Goal: Task Accomplishment & Management: Use online tool/utility

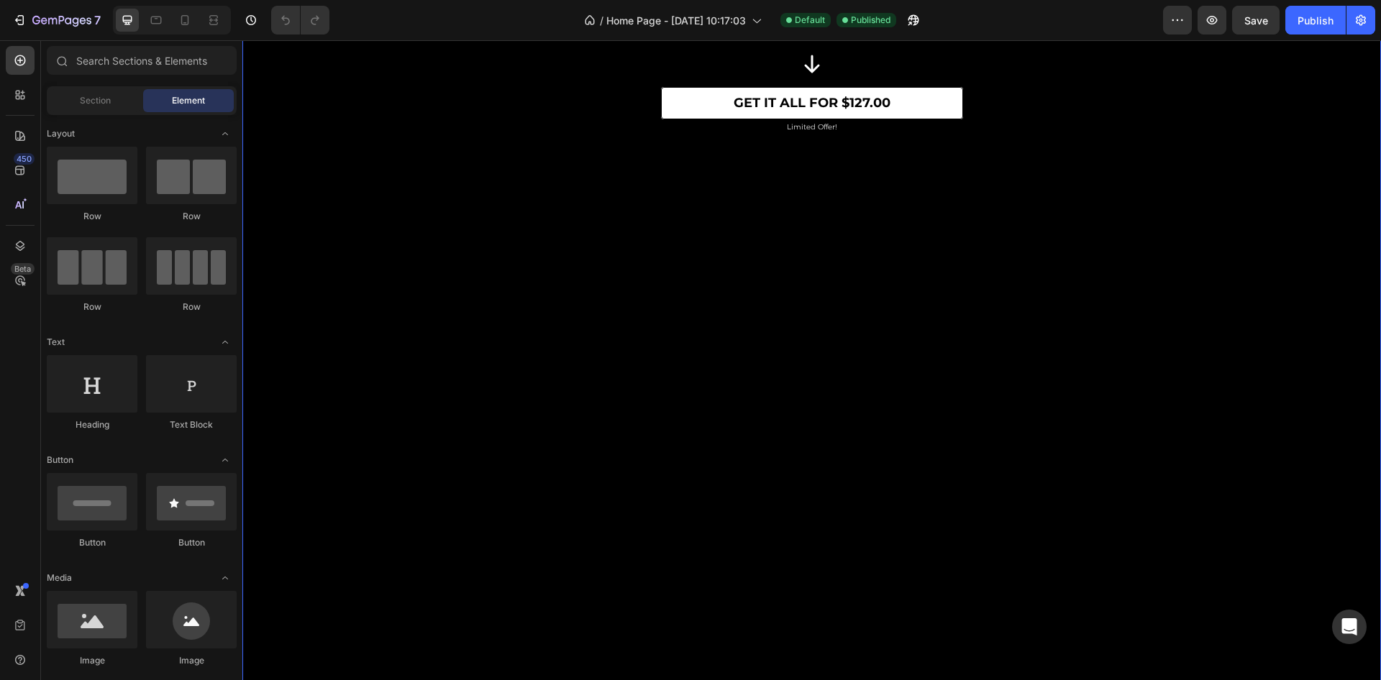
scroll to position [3264, 0]
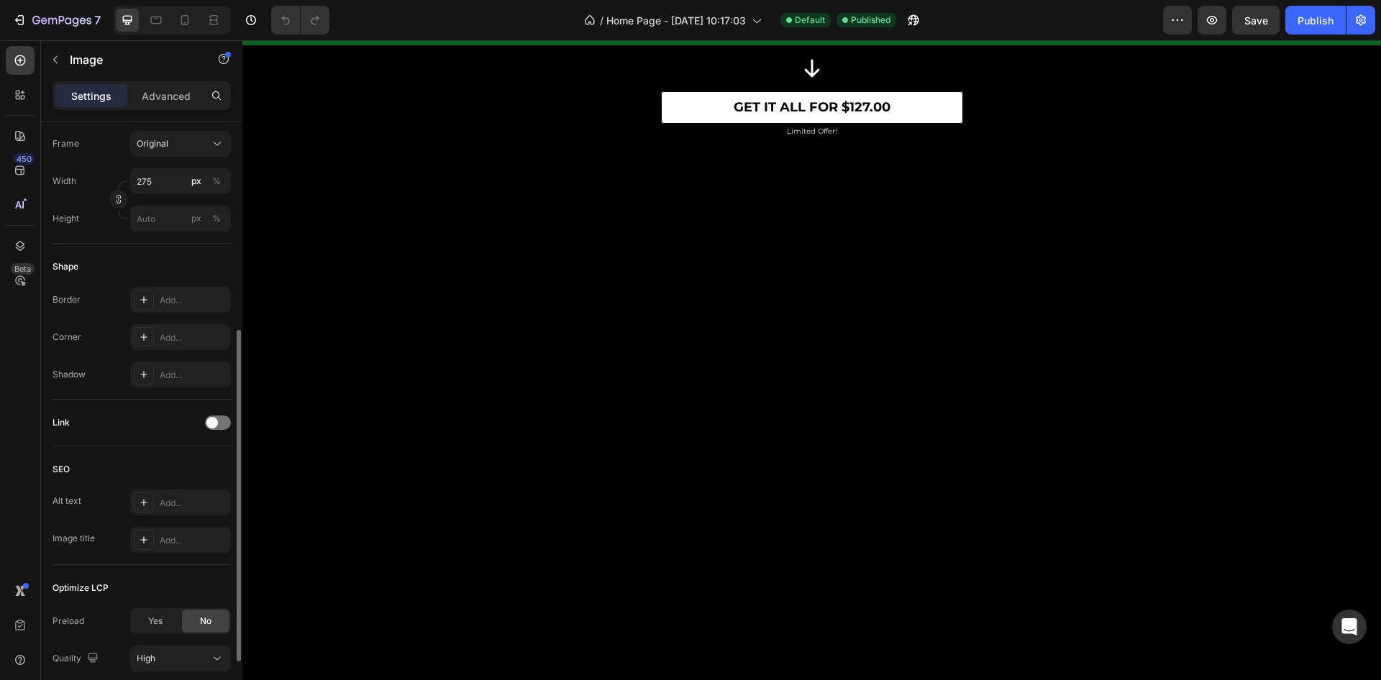
scroll to position [485, 0]
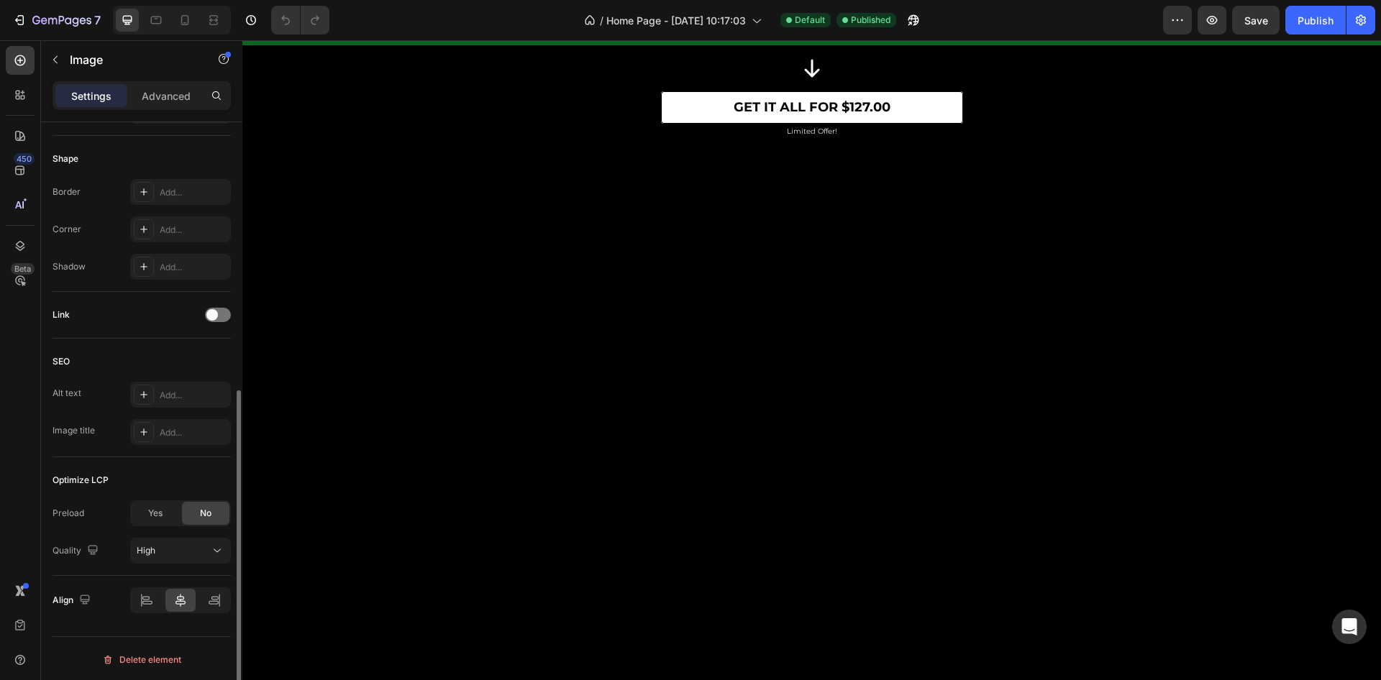
click at [218, 321] on div "Link" at bounding box center [141, 314] width 178 height 23
click at [218, 316] on div at bounding box center [218, 315] width 26 height 14
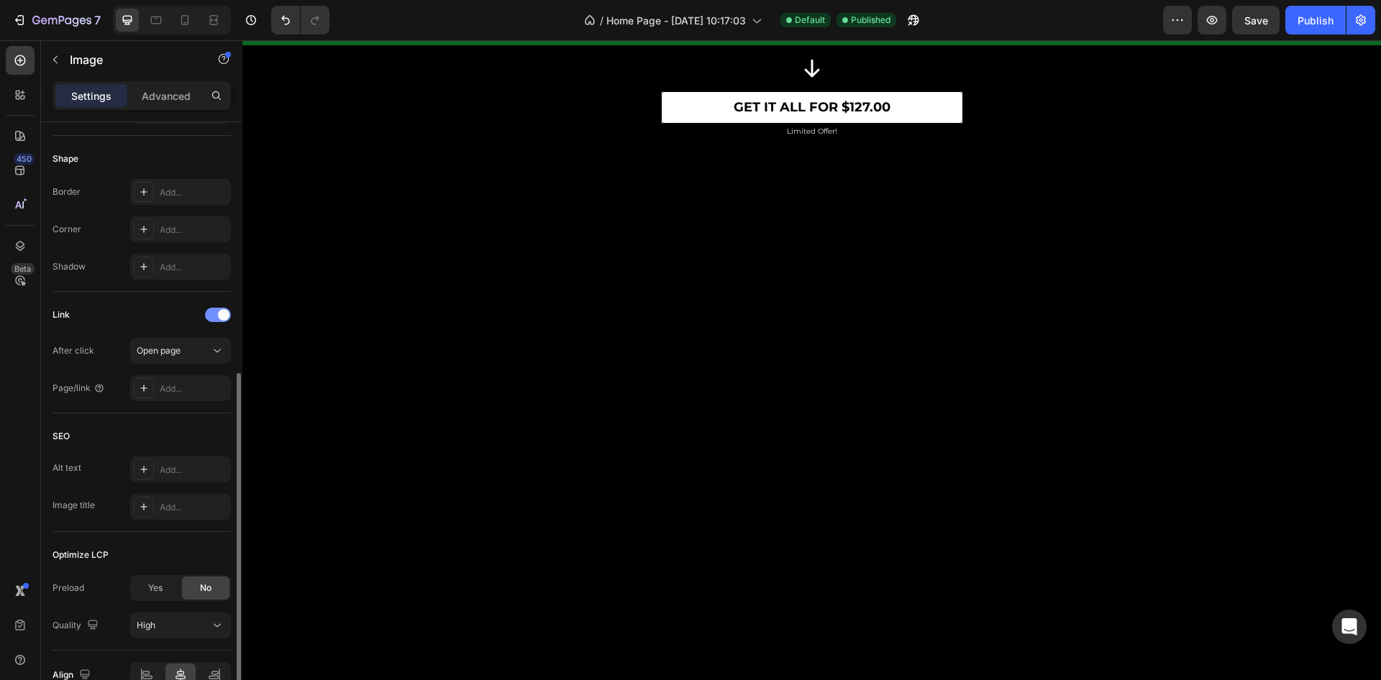
click at [218, 316] on span at bounding box center [224, 315] width 12 height 12
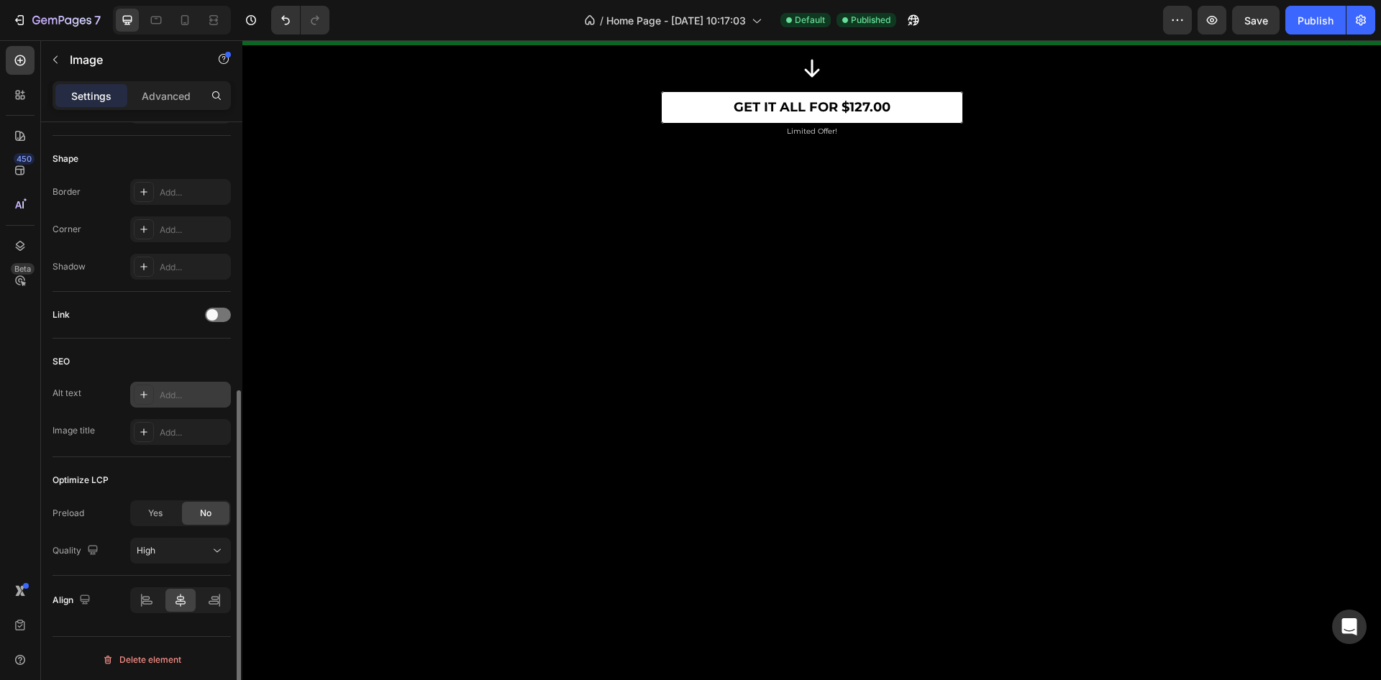
click at [167, 397] on div "Add..." at bounding box center [194, 395] width 68 height 13
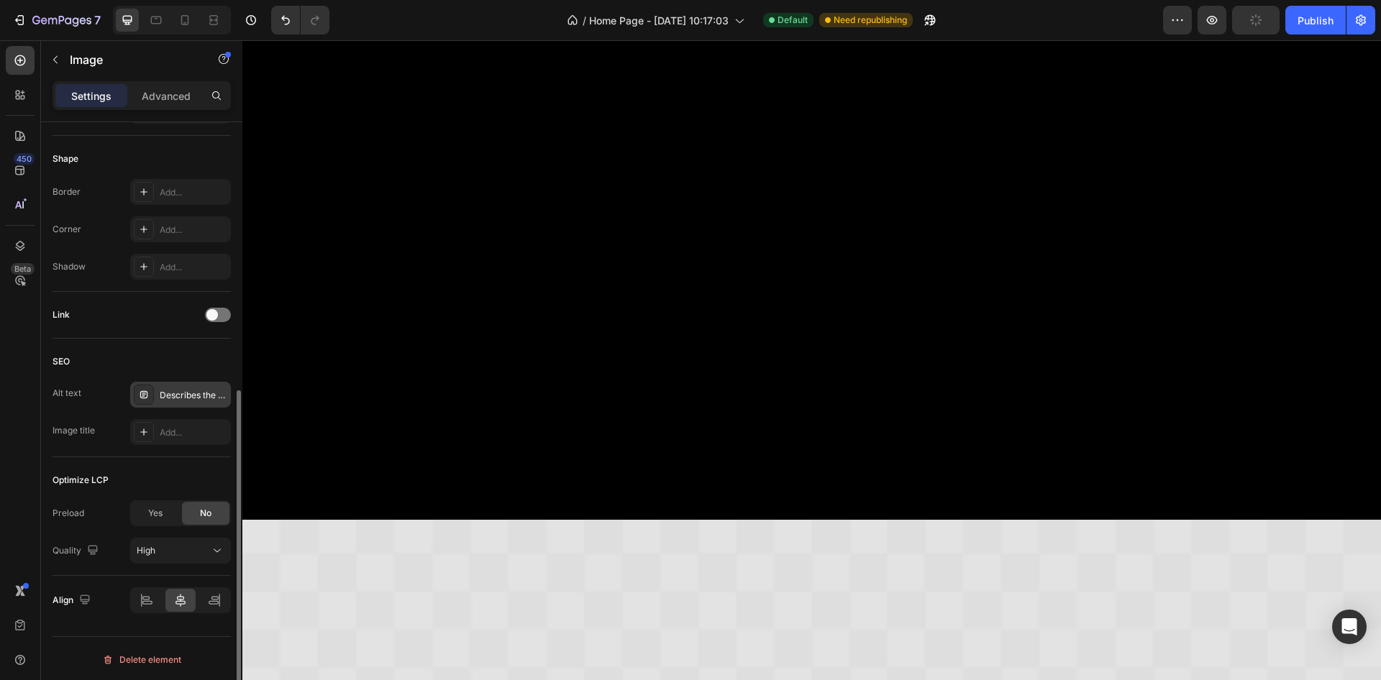
scroll to position [3374, 0]
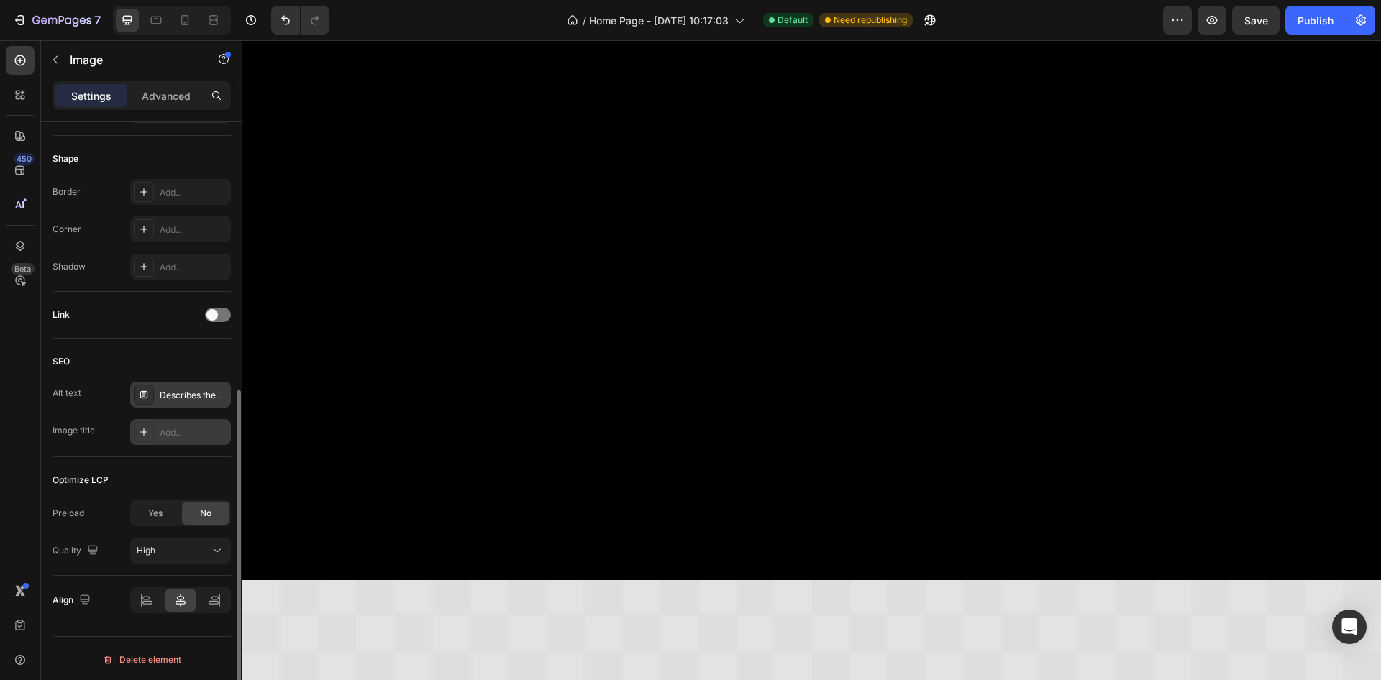
click at [170, 426] on div "Add..." at bounding box center [194, 432] width 68 height 13
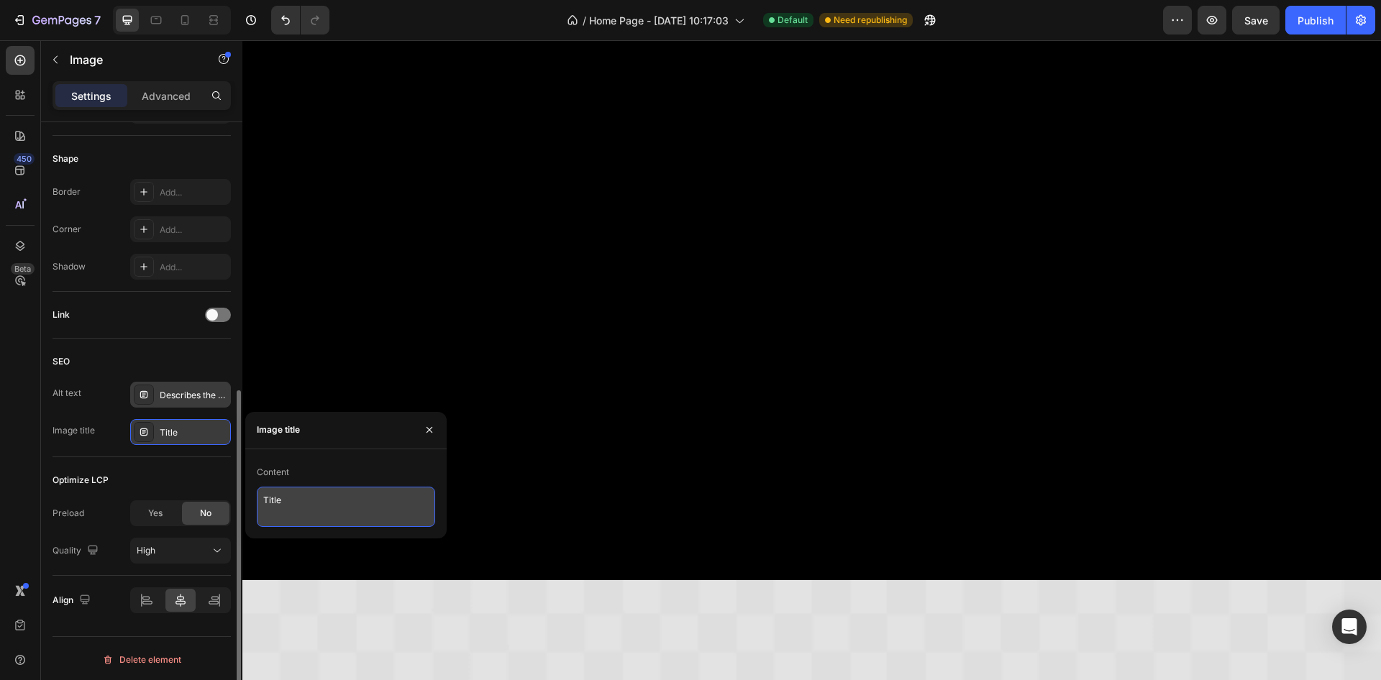
click at [289, 498] on textarea "Title" at bounding box center [346, 507] width 178 height 40
click at [114, 382] on div "Alt text Describes the appearance of the image" at bounding box center [141, 395] width 178 height 26
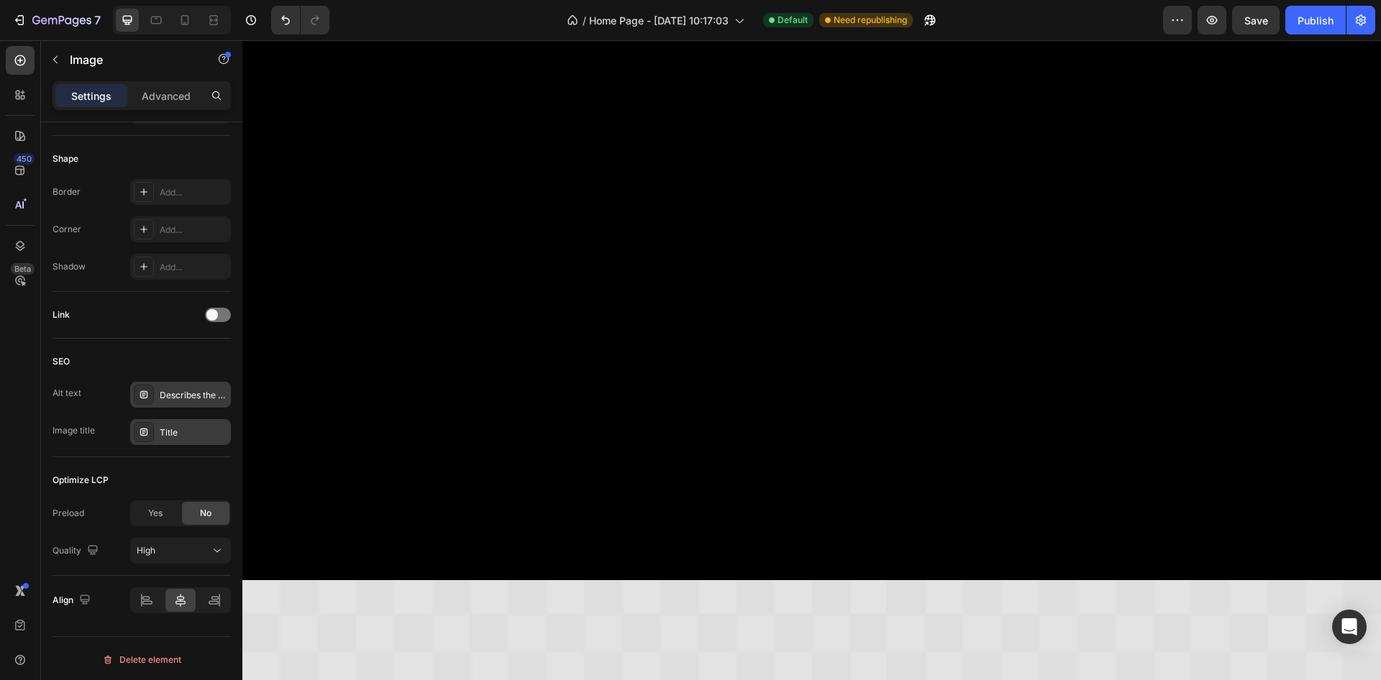
click at [205, 393] on div "Describes the appearance of the image" at bounding box center [194, 395] width 68 height 13
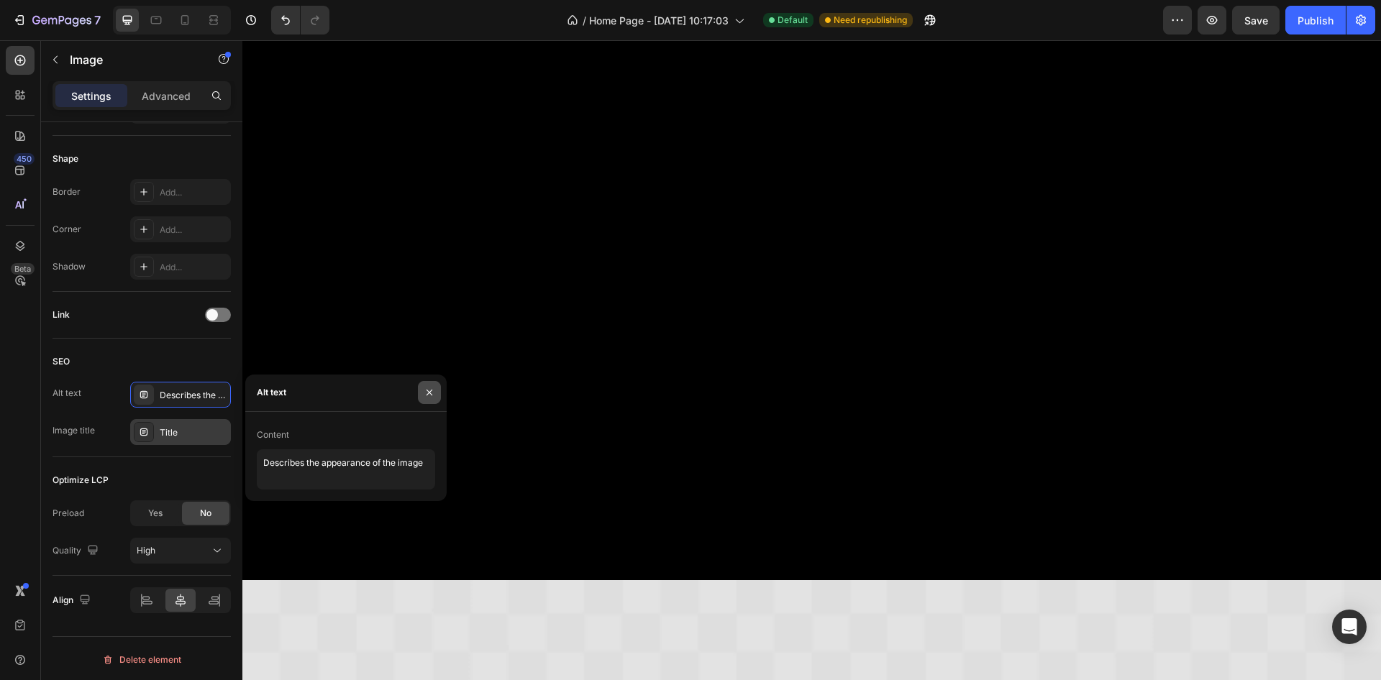
click at [427, 393] on icon "button" at bounding box center [430, 393] width 12 height 12
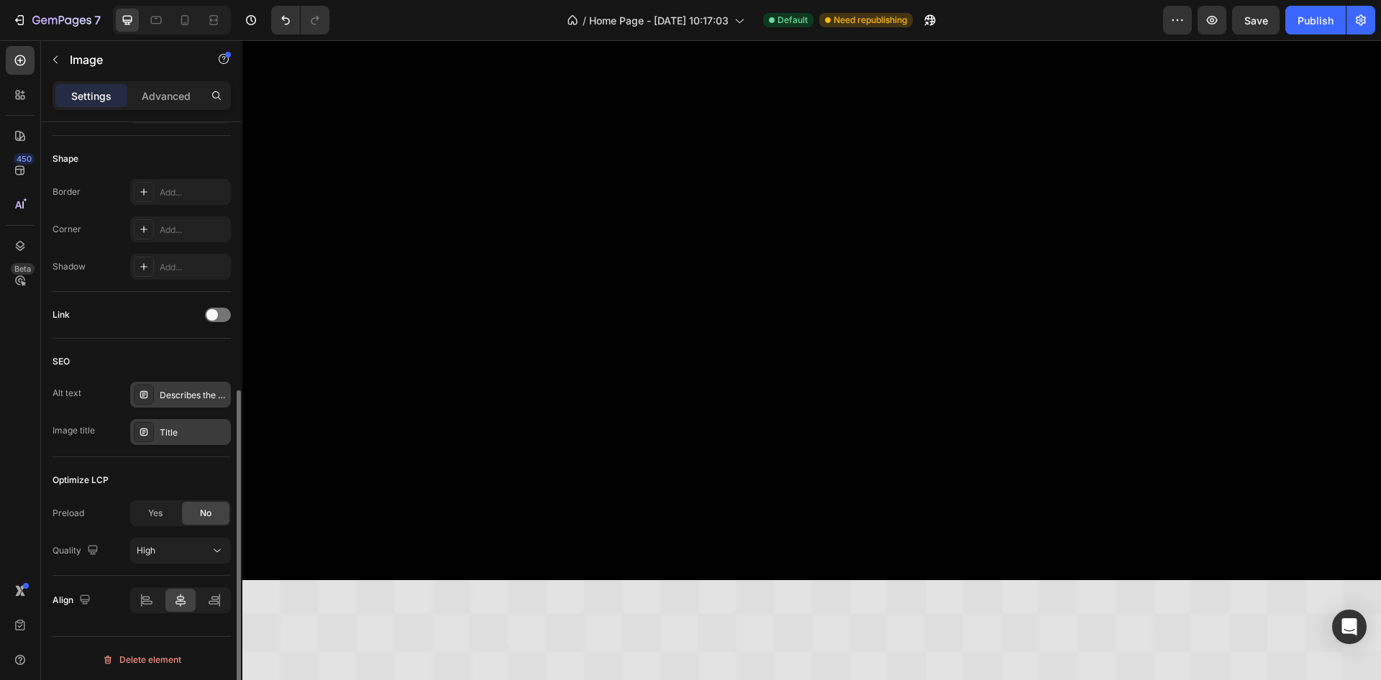
click at [144, 392] on icon at bounding box center [144, 395] width 12 height 12
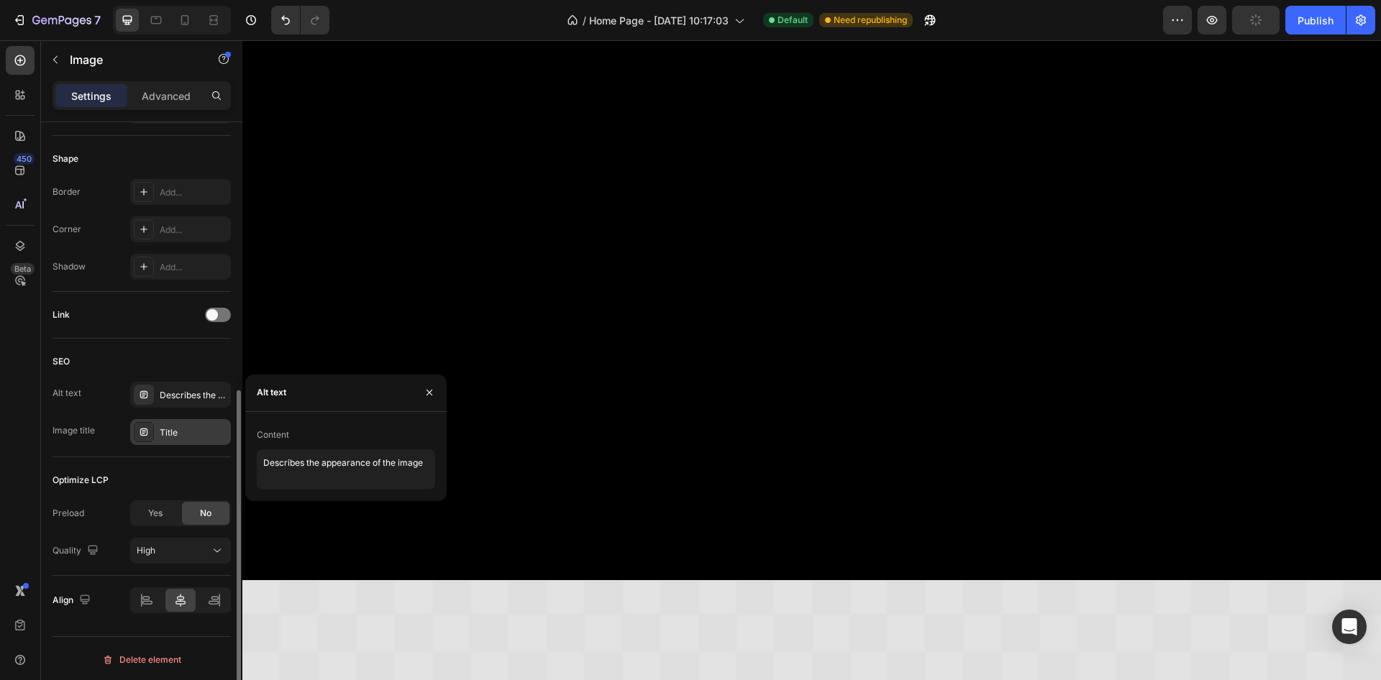
click at [140, 369] on div "SEO" at bounding box center [141, 361] width 178 height 23
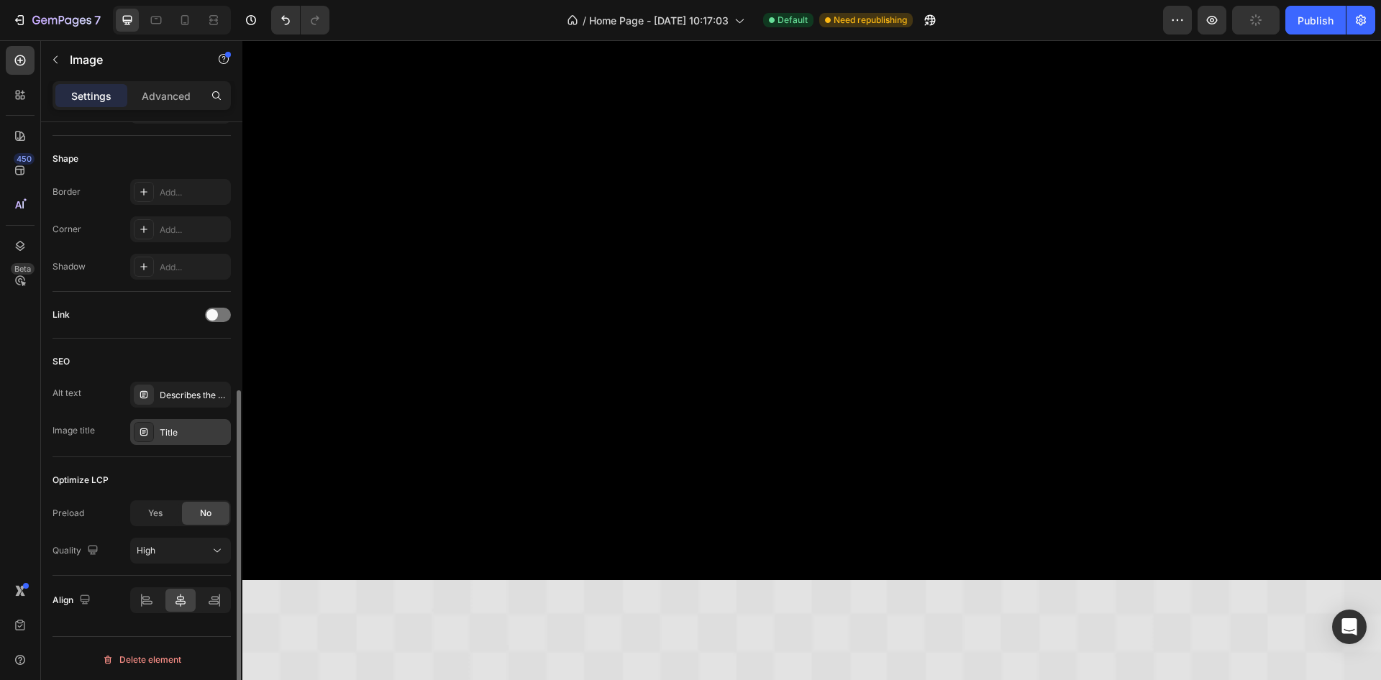
click at [140, 369] on div "SEO" at bounding box center [141, 361] width 178 height 23
click at [160, 427] on div "Title" at bounding box center [194, 432] width 68 height 13
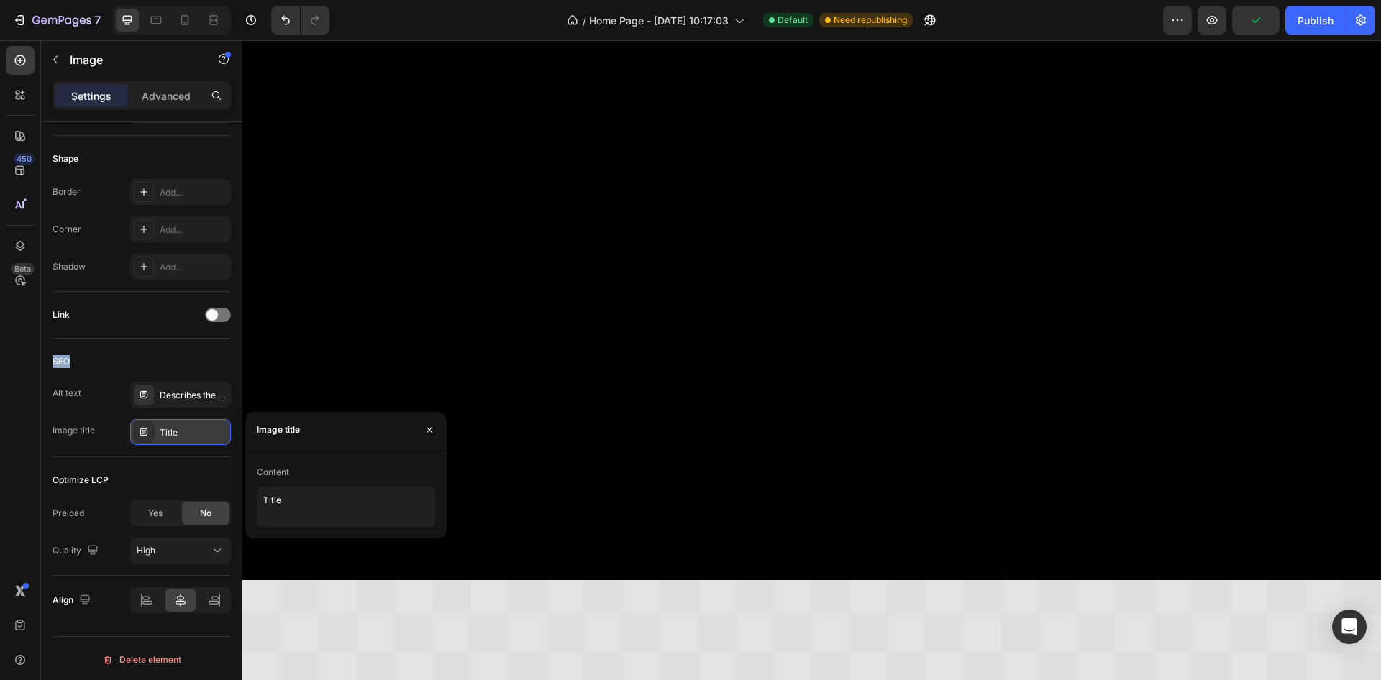
click at [160, 427] on div "Title" at bounding box center [194, 432] width 68 height 13
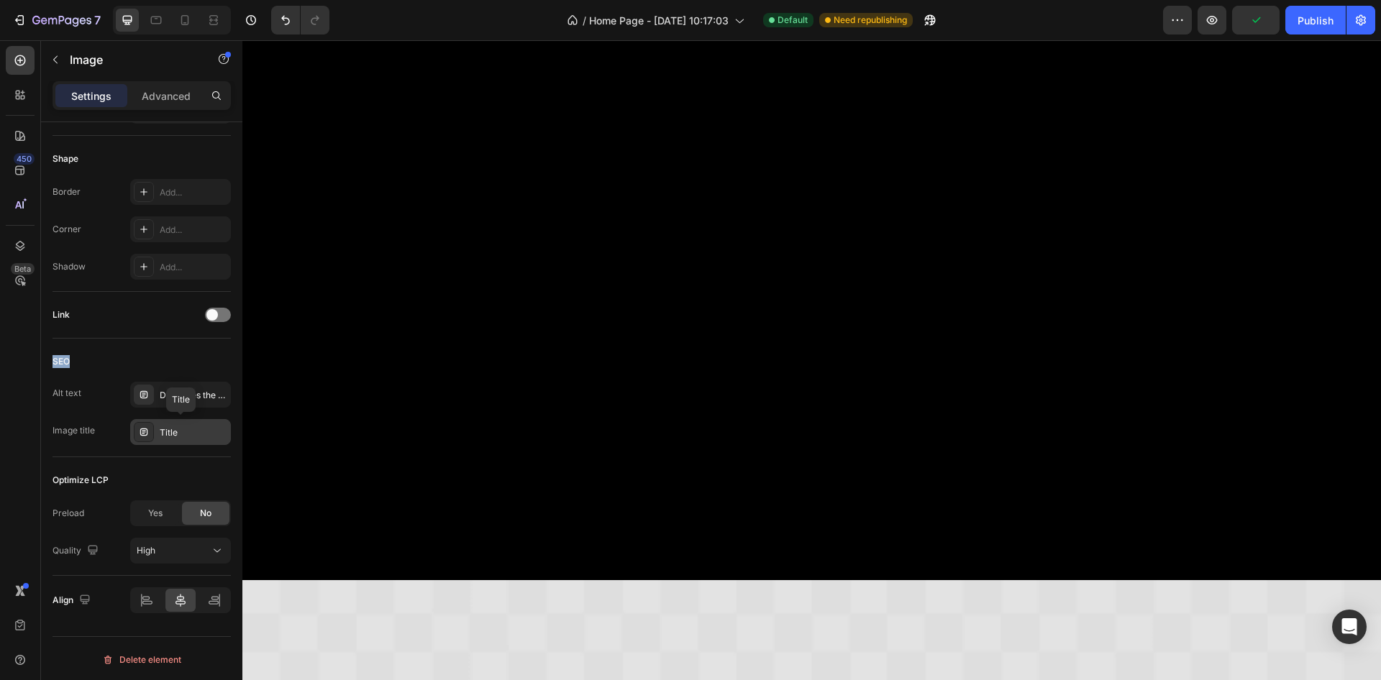
click at [160, 427] on div "Title" at bounding box center [194, 432] width 68 height 13
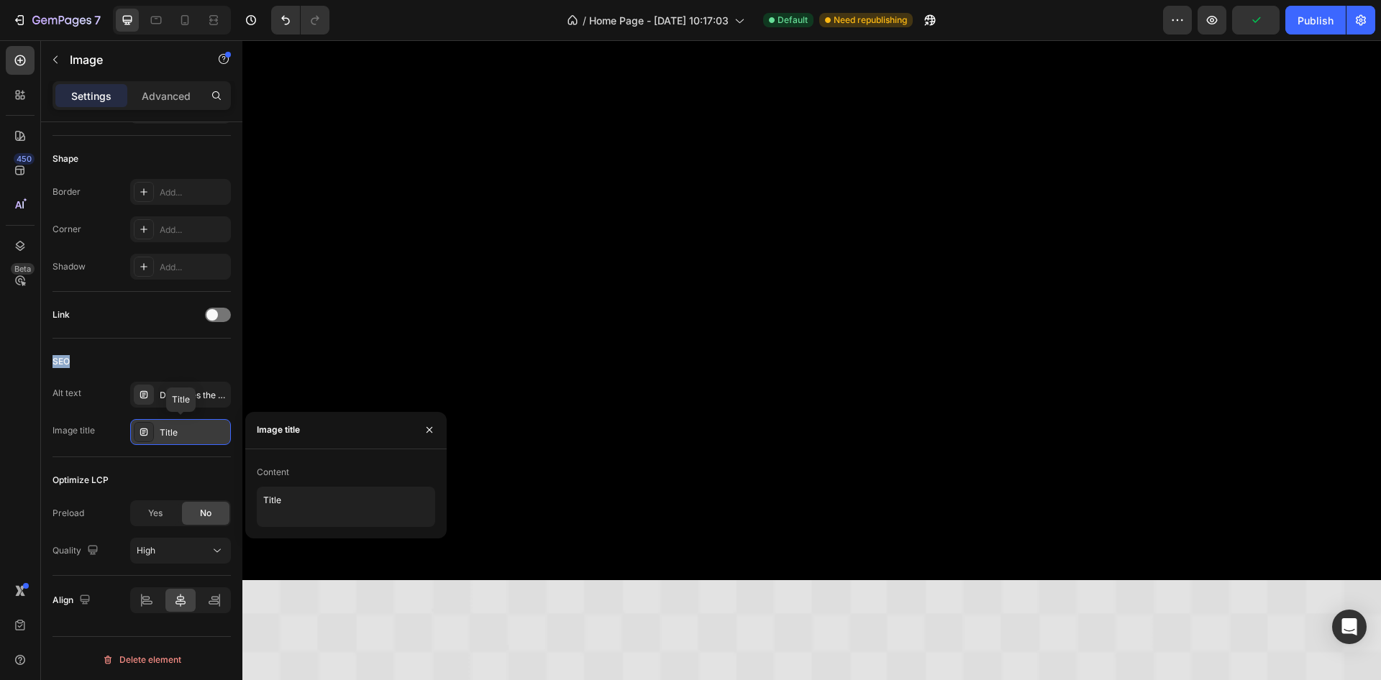
click at [160, 427] on div "Title" at bounding box center [194, 432] width 68 height 13
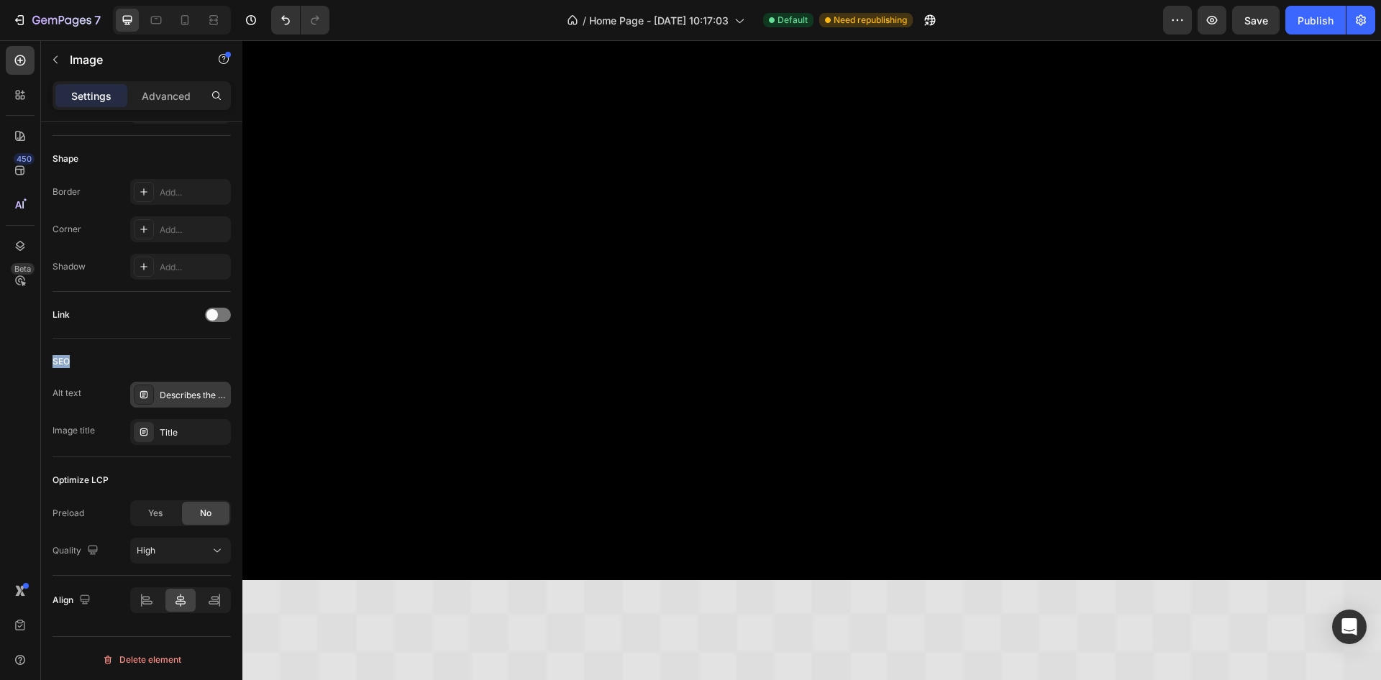
click at [193, 395] on div "Describes the appearance of the image" at bounding box center [194, 395] width 68 height 13
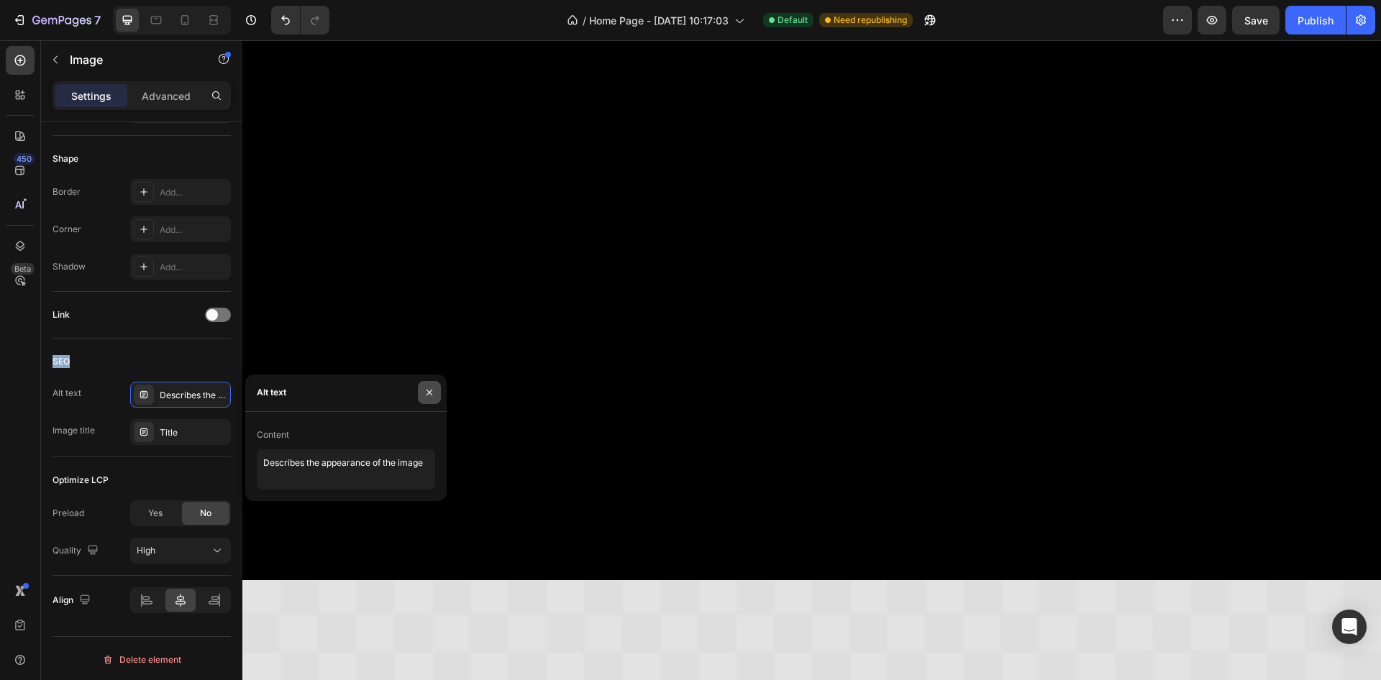
click at [428, 395] on icon "button" at bounding box center [430, 393] width 12 height 12
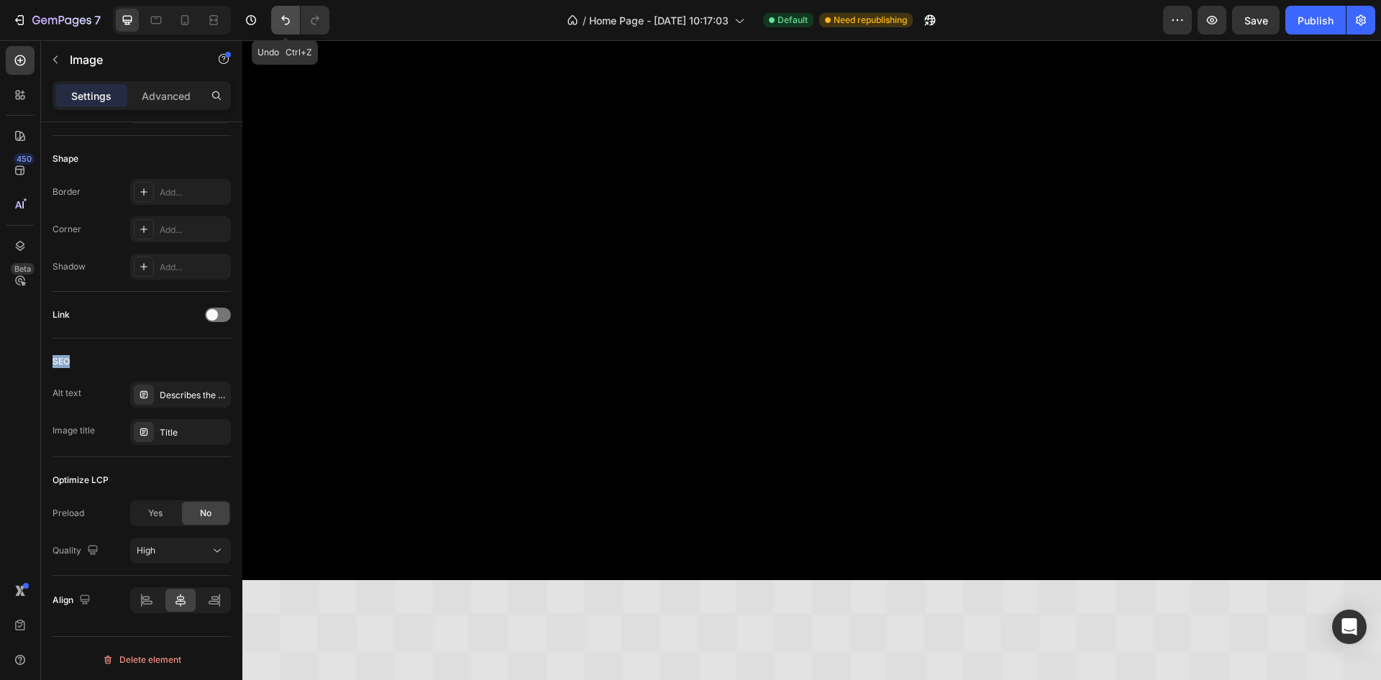
click at [291, 23] on icon "Undo/Redo" at bounding box center [285, 20] width 14 height 14
click at [216, 316] on span at bounding box center [212, 315] width 12 height 12
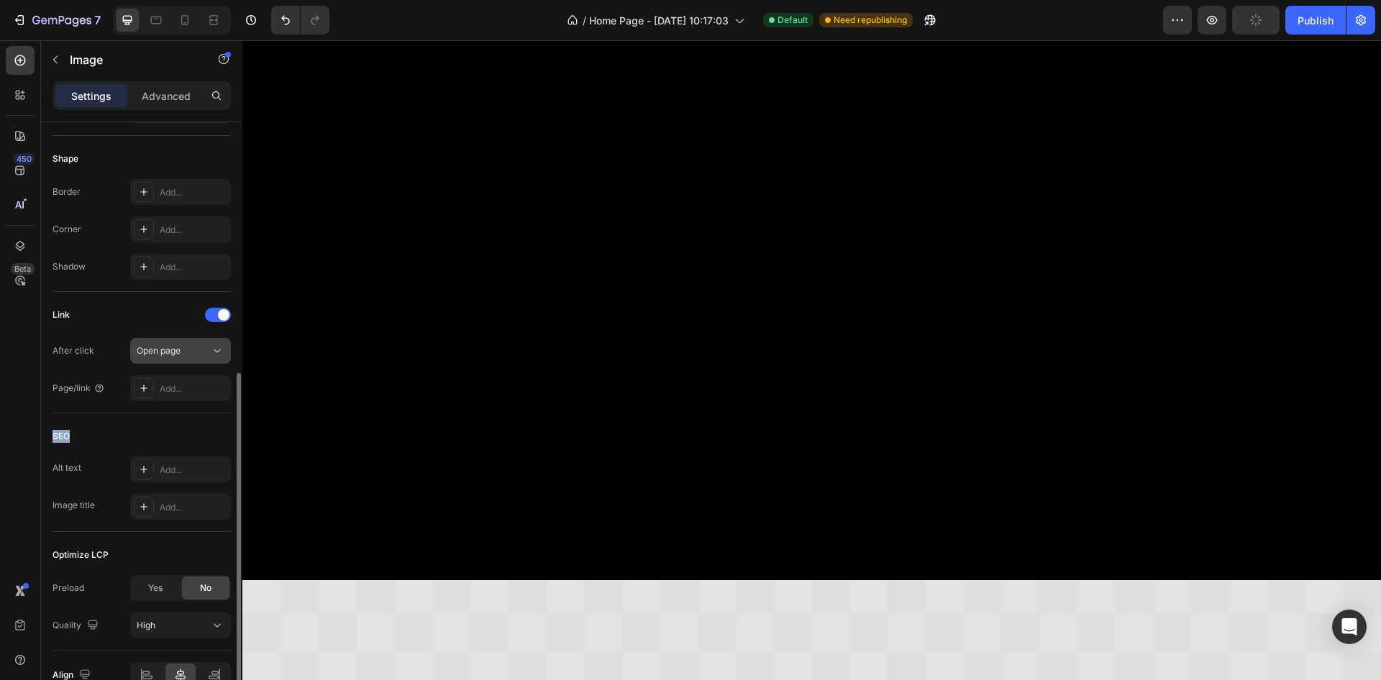
click at [214, 345] on icon at bounding box center [217, 351] width 14 height 14
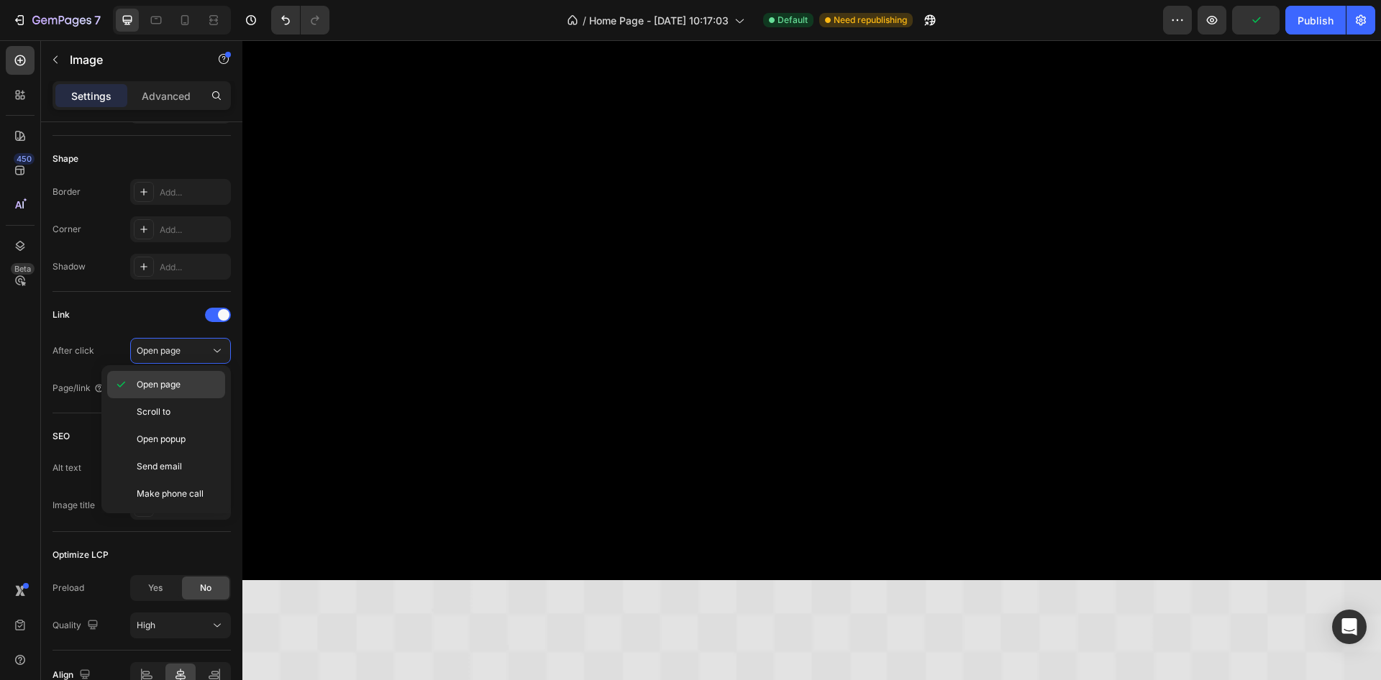
click at [193, 383] on p "Open page" at bounding box center [178, 384] width 82 height 13
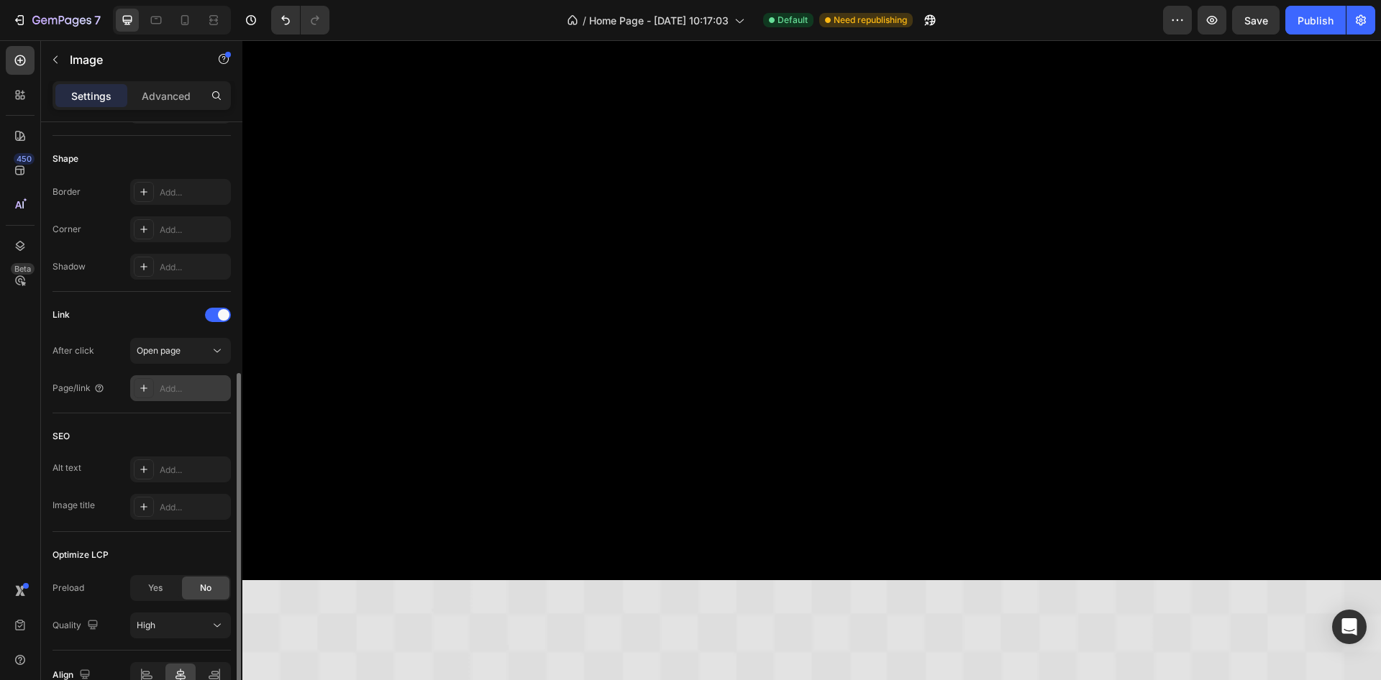
click at [191, 388] on div "Add..." at bounding box center [194, 389] width 68 height 13
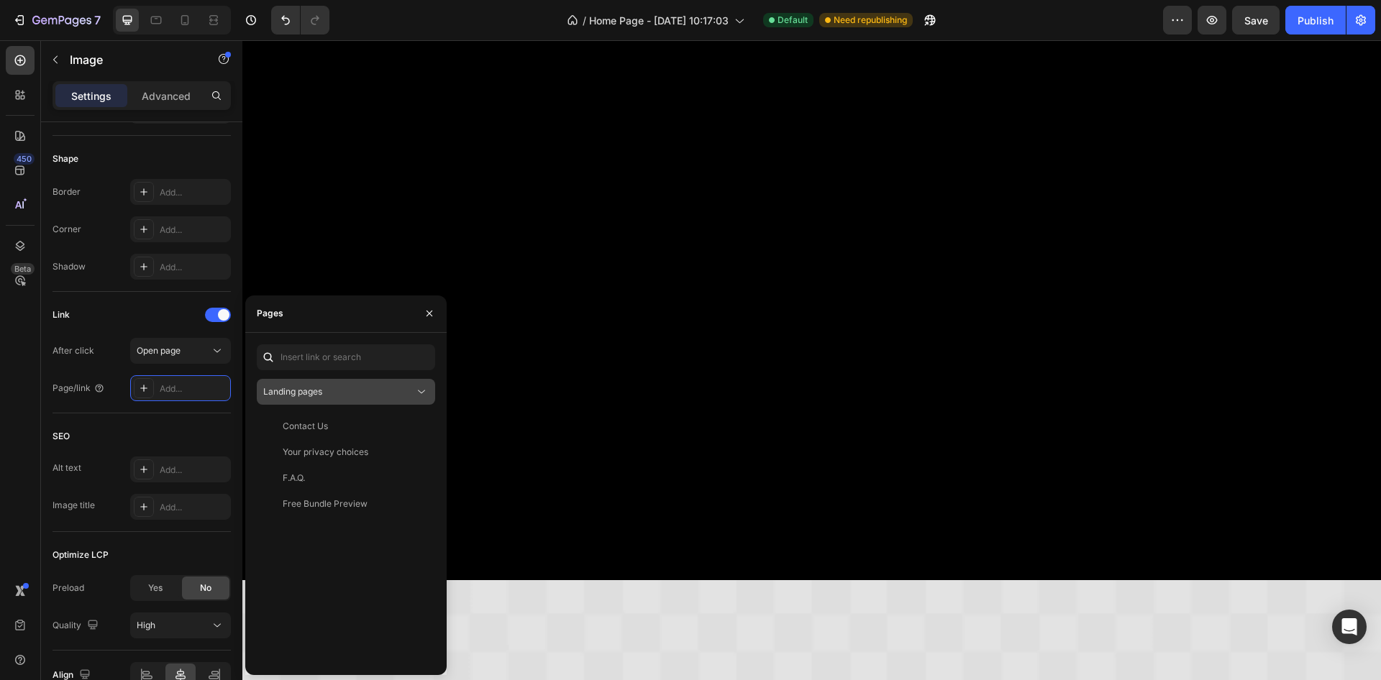
click at [337, 397] on div "Landing pages" at bounding box center [338, 391] width 151 height 13
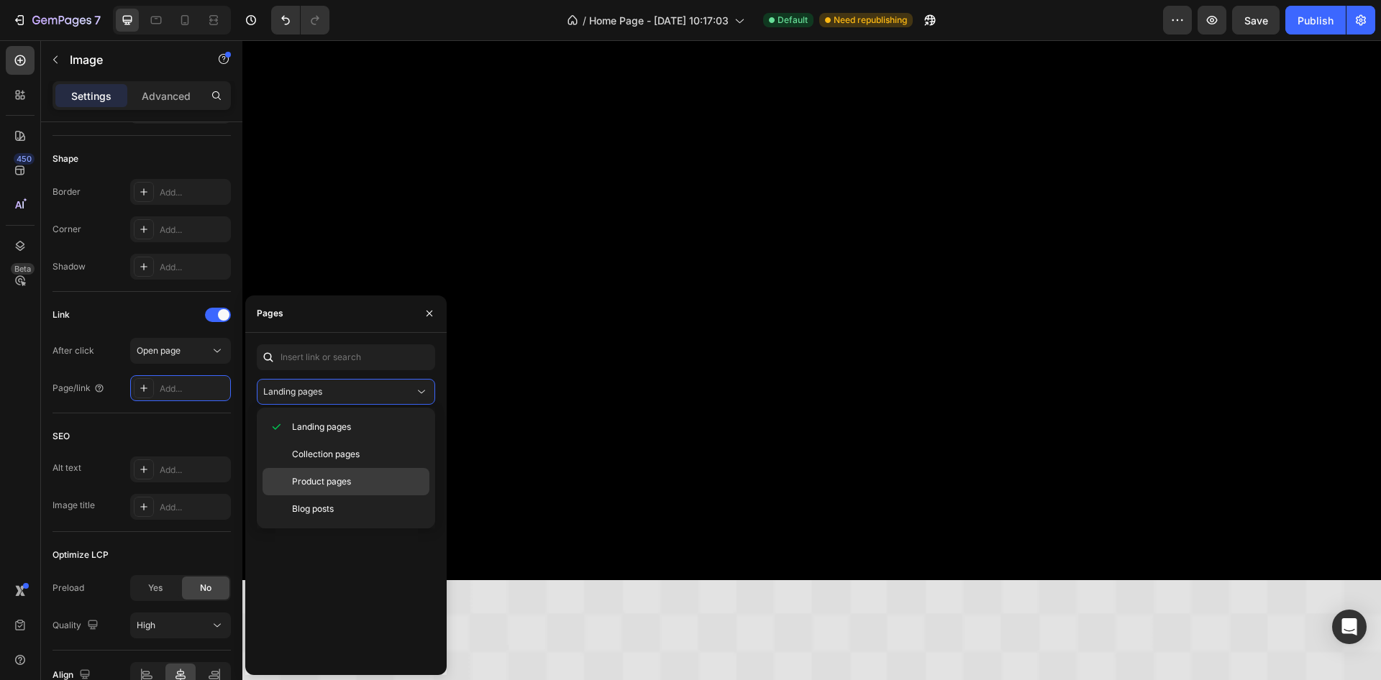
click at [331, 481] on span "Product pages" at bounding box center [321, 481] width 59 height 13
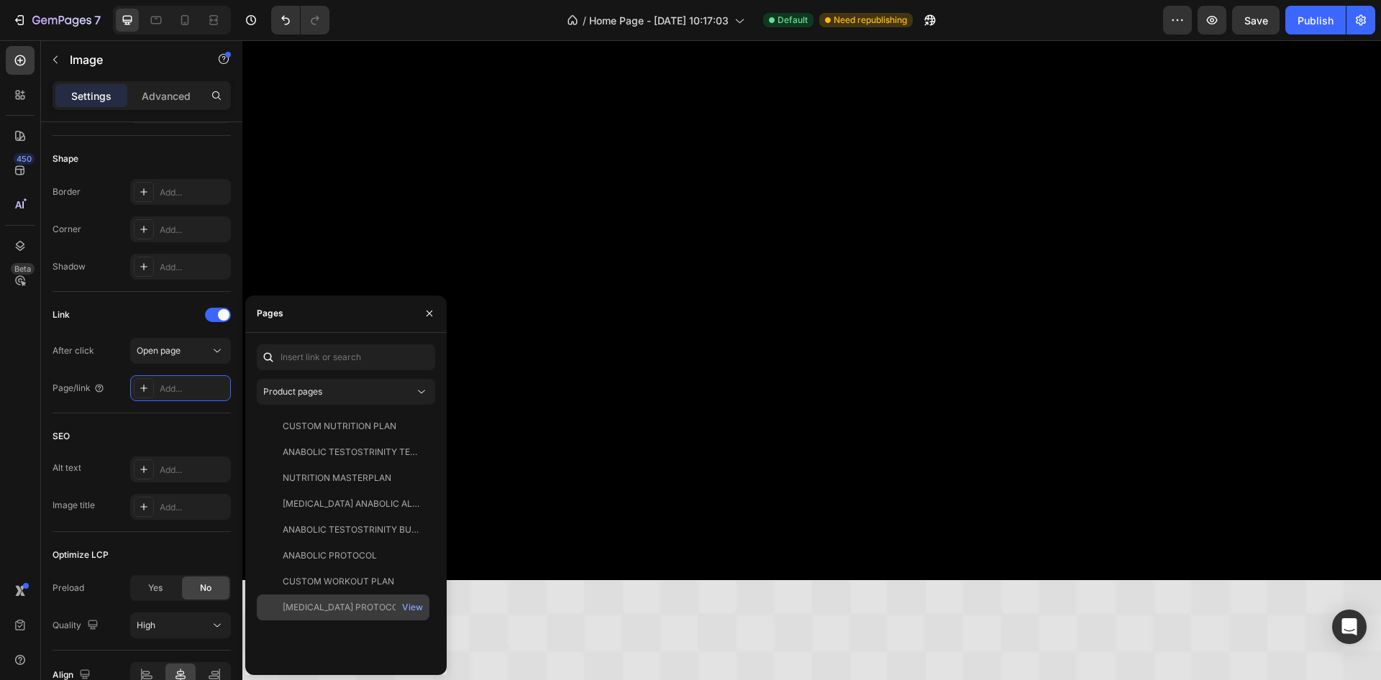
click at [314, 608] on div "TESTOSTERONE PROTOCOL" at bounding box center [343, 607] width 121 height 13
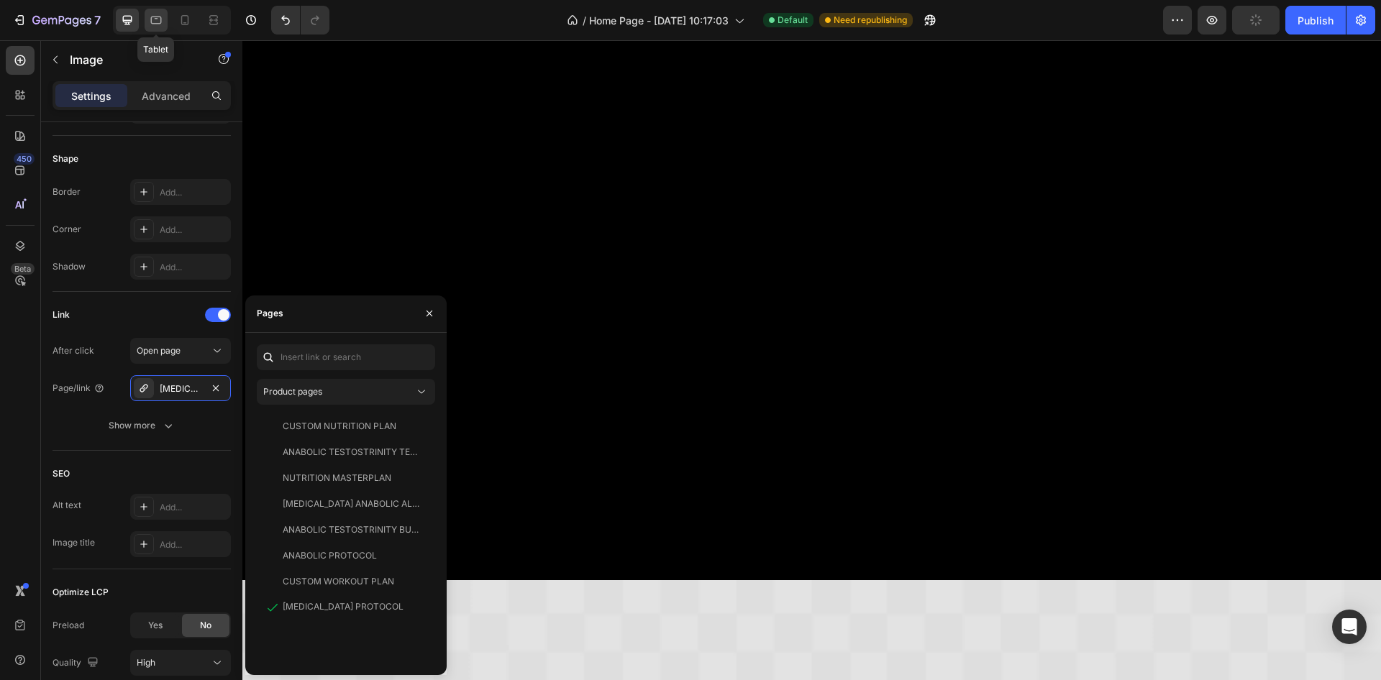
click at [151, 22] on icon at bounding box center [156, 21] width 11 height 8
type input "230"
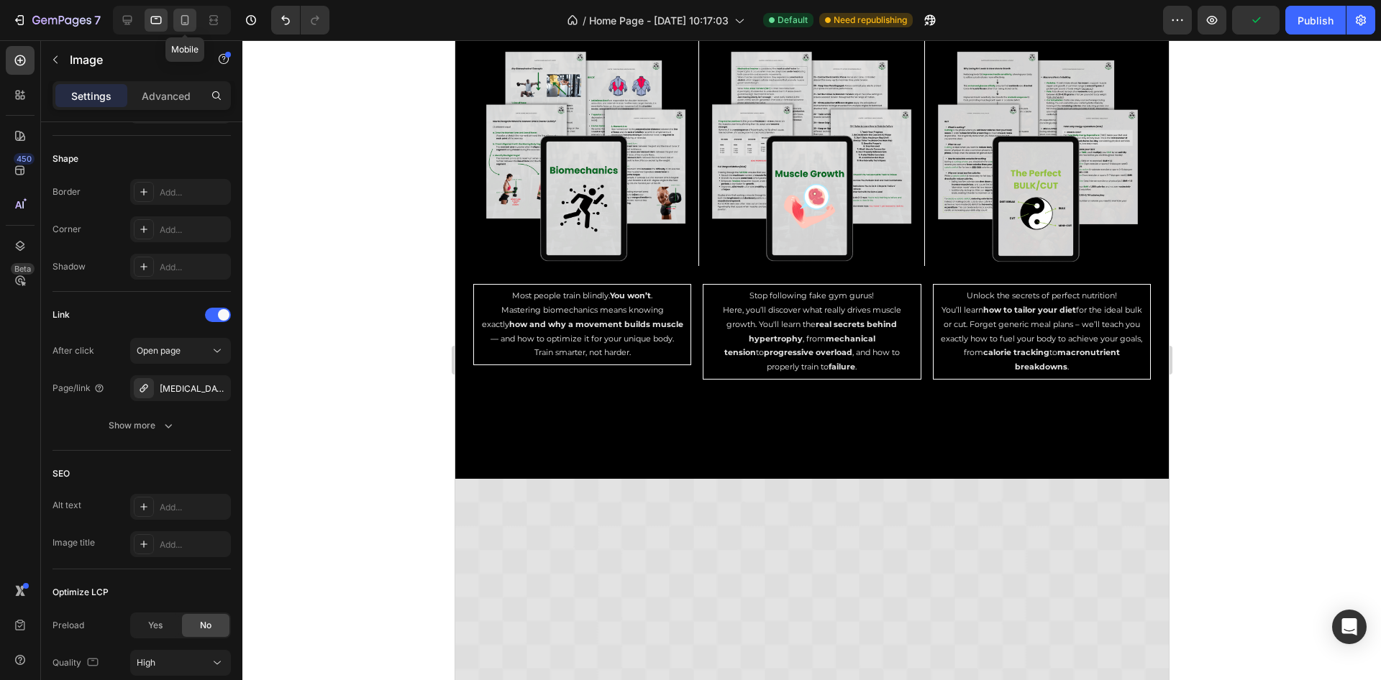
click at [191, 20] on icon at bounding box center [185, 20] width 14 height 14
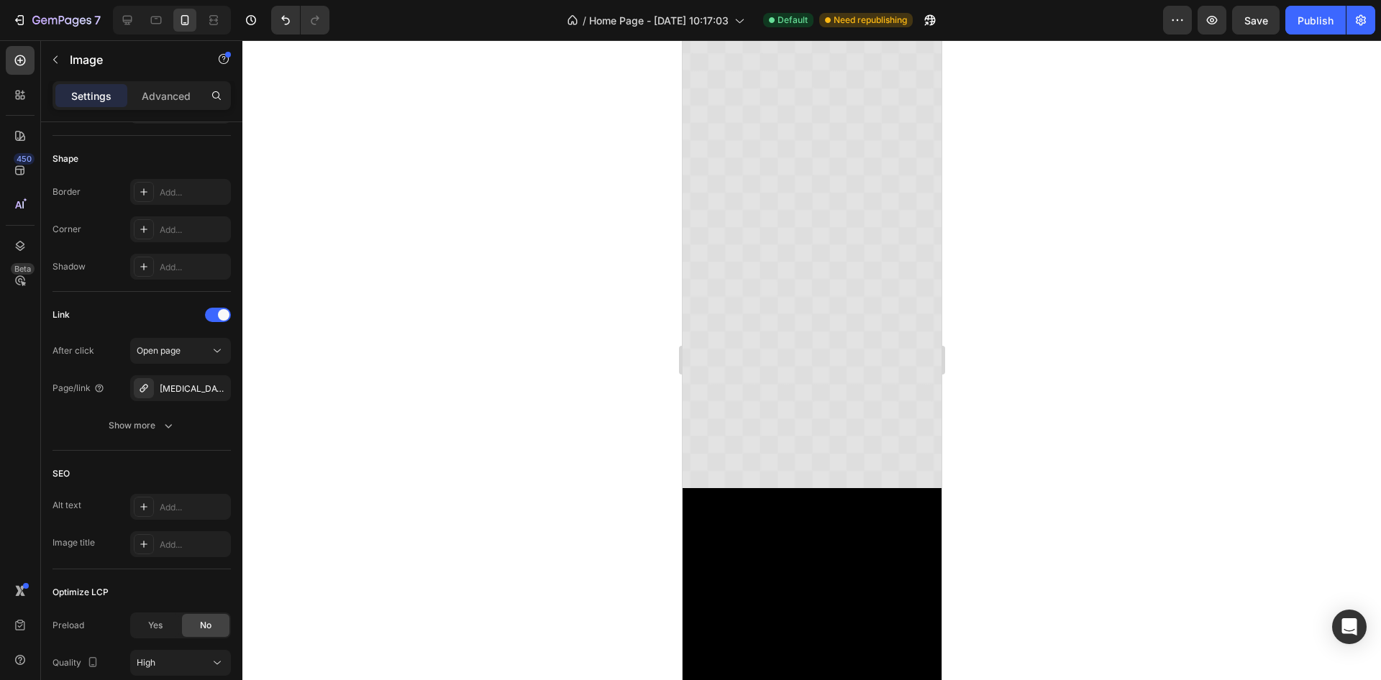
scroll to position [4806, 0]
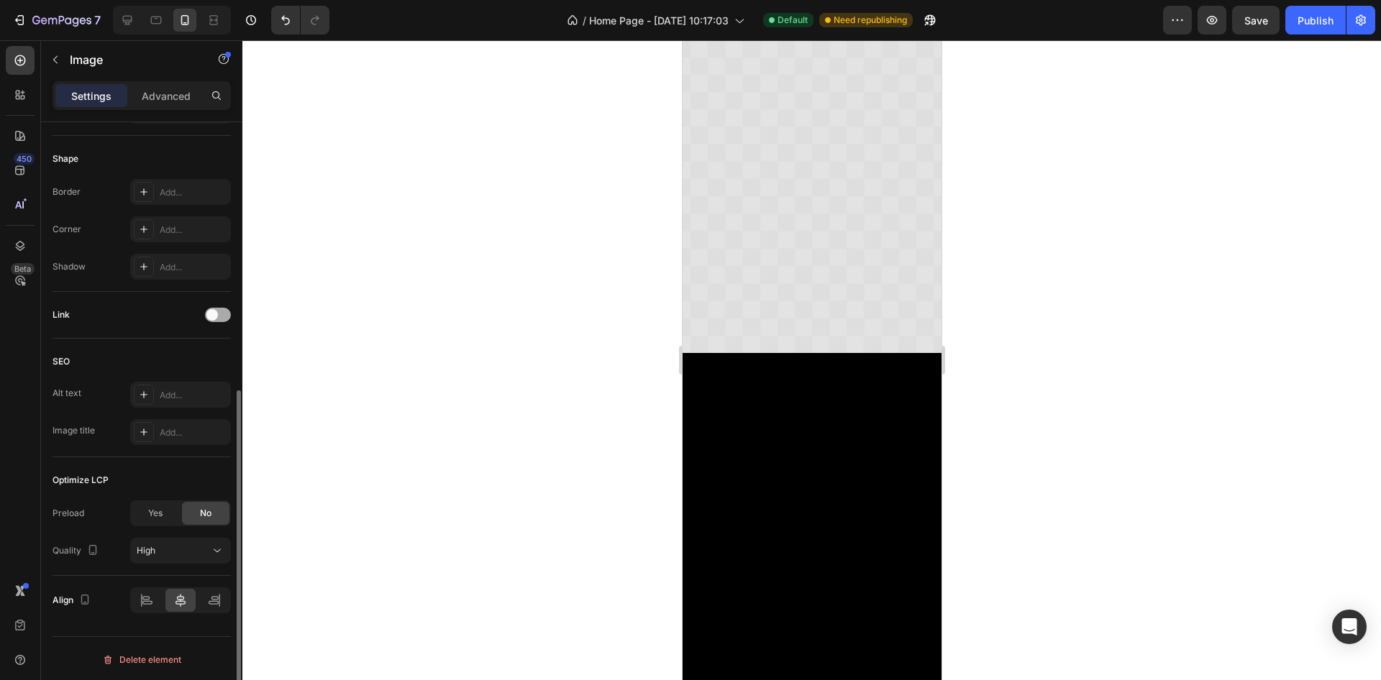
click at [224, 313] on div at bounding box center [218, 315] width 26 height 14
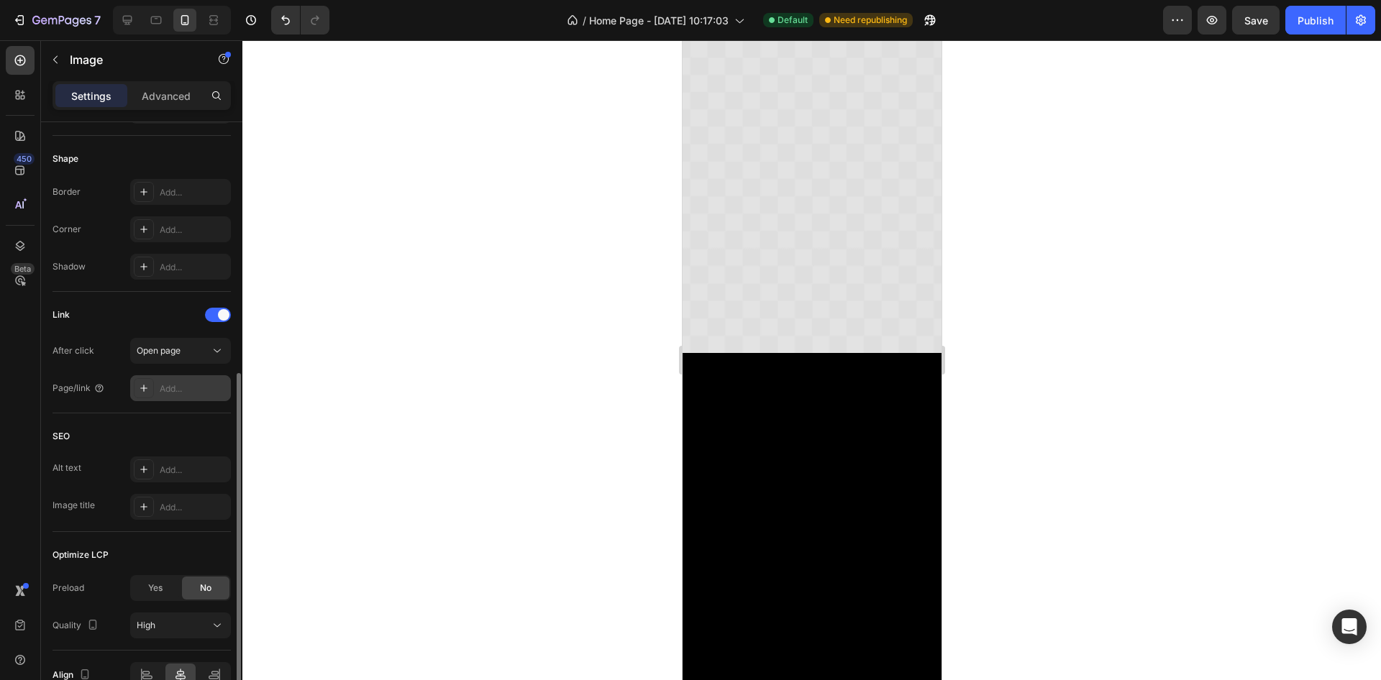
click at [201, 383] on div "Add..." at bounding box center [194, 389] width 68 height 13
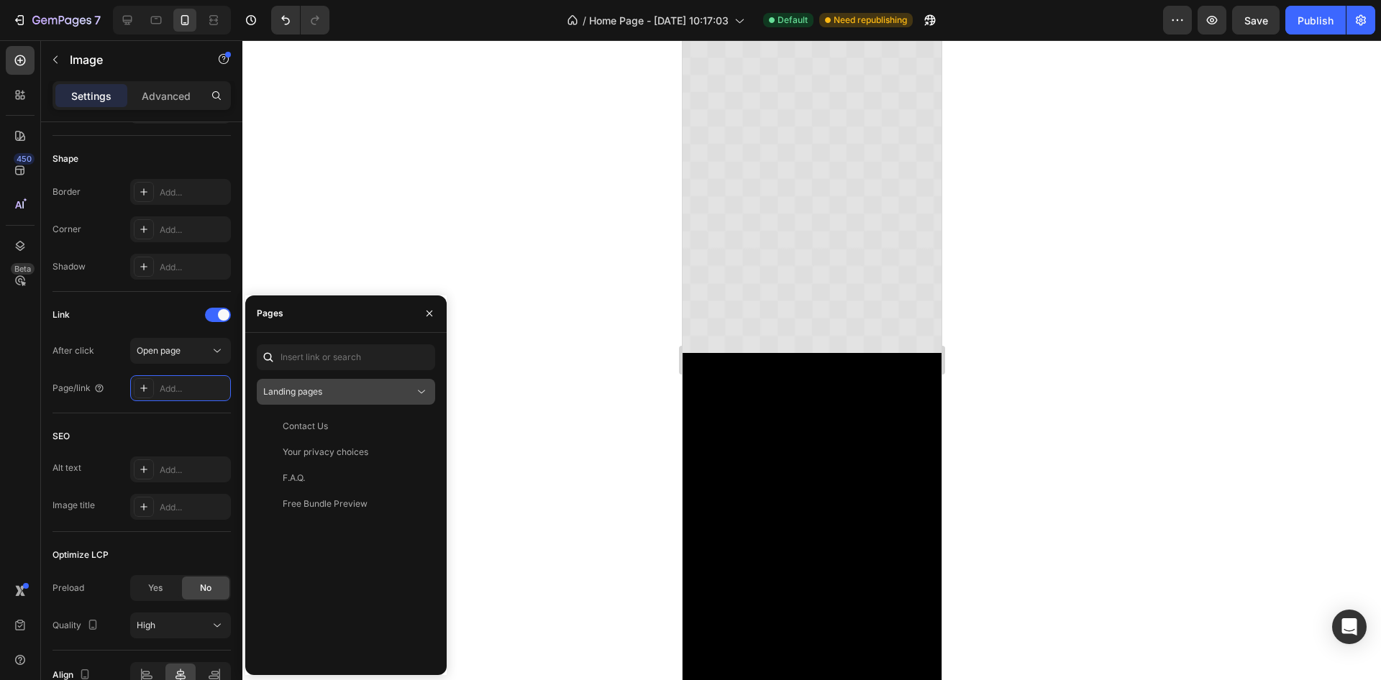
click at [358, 382] on button "Landing pages" at bounding box center [346, 392] width 178 height 26
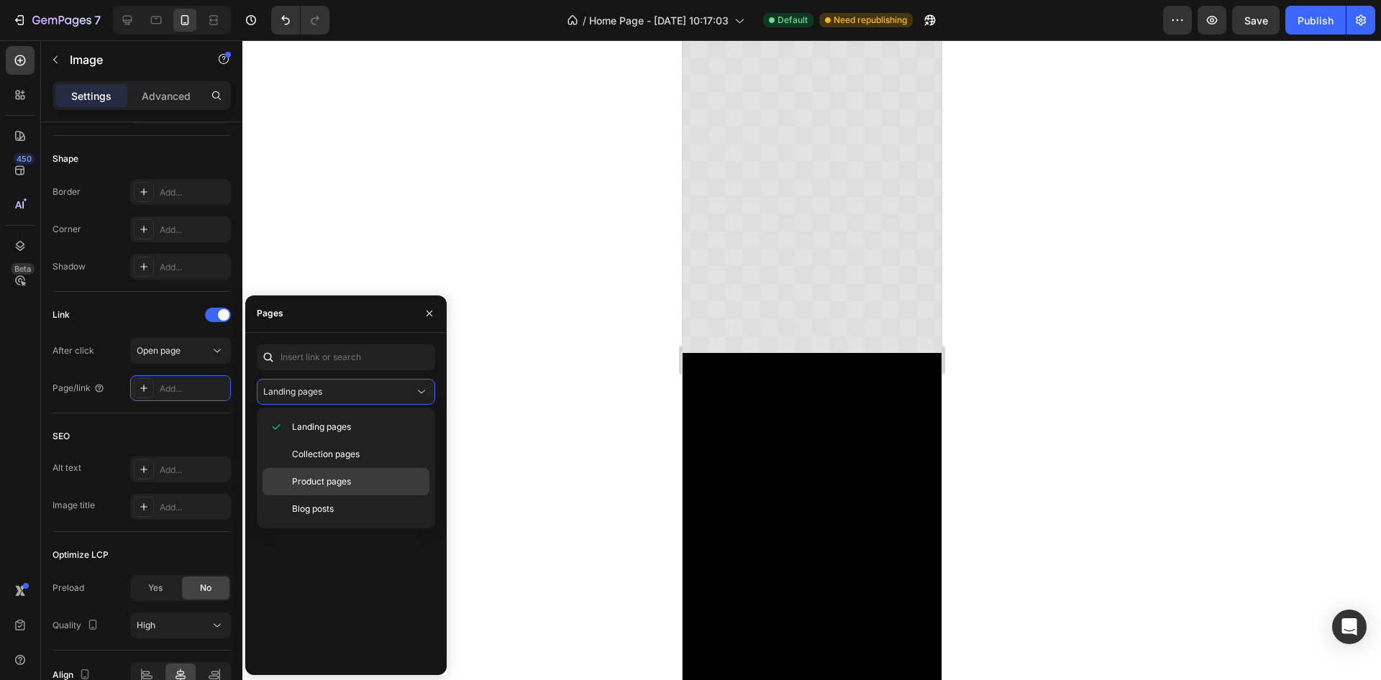
click at [339, 488] on div "Product pages" at bounding box center [345, 481] width 167 height 27
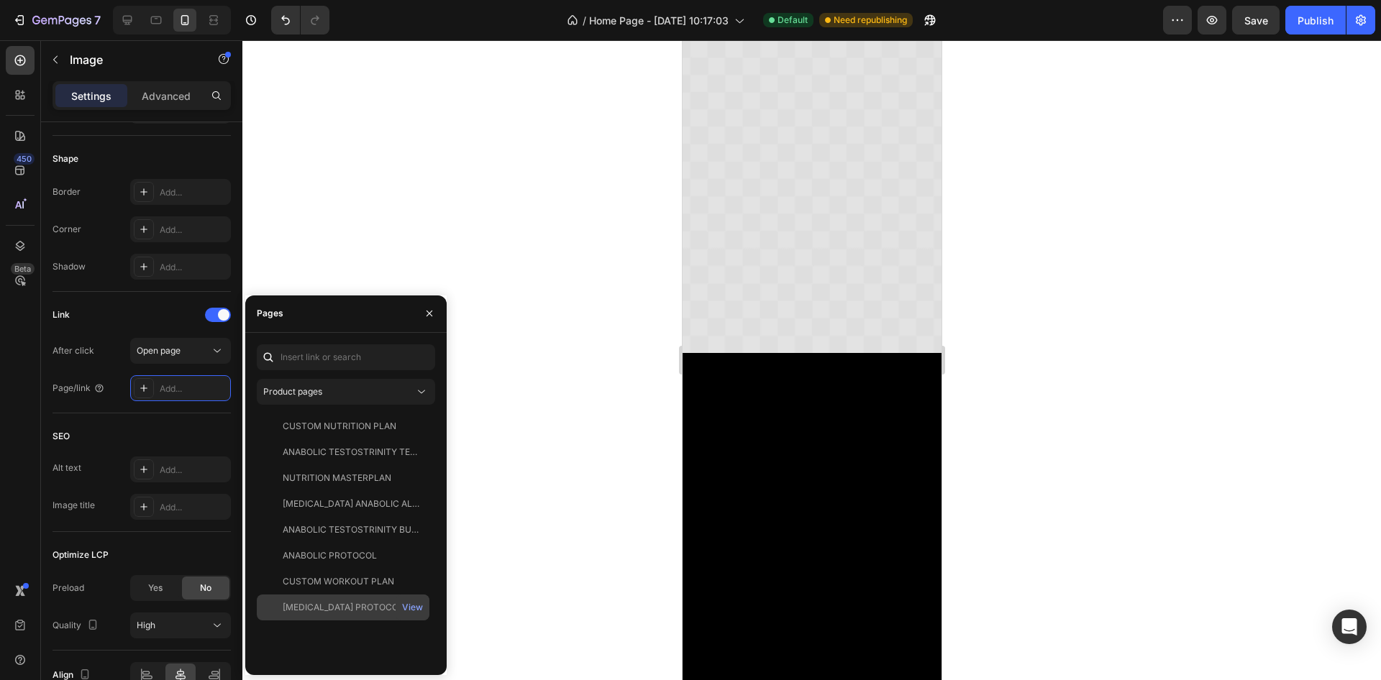
click at [358, 610] on div "TESTOSTERONE PROTOCOL" at bounding box center [343, 607] width 121 height 13
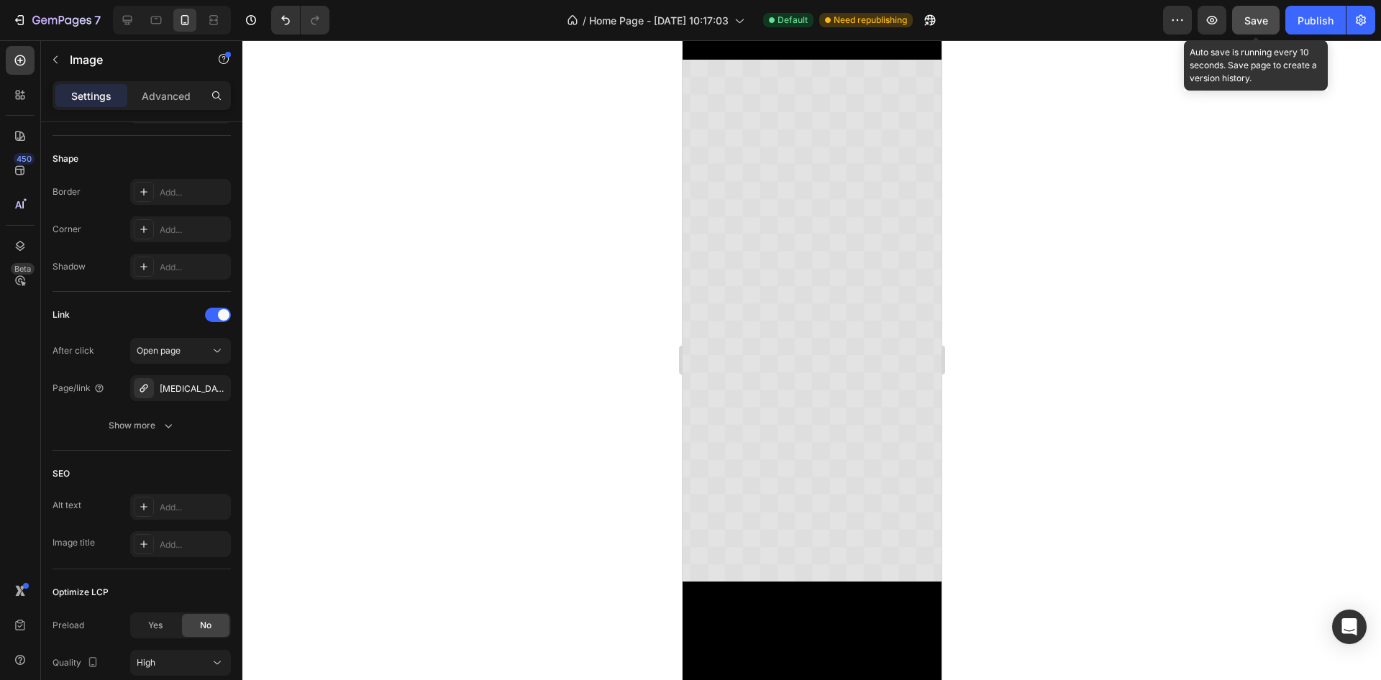
click at [1250, 27] on div "Save" at bounding box center [1256, 20] width 24 height 15
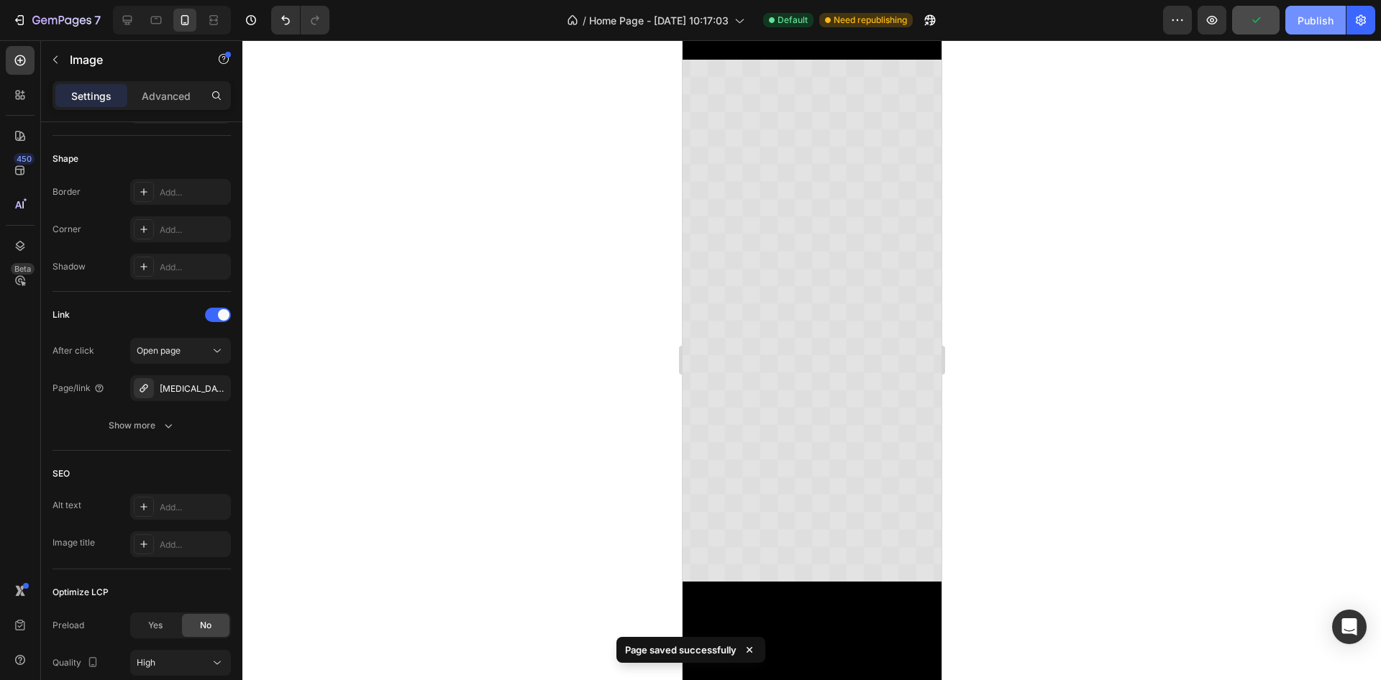
click at [1296, 22] on button "Publish" at bounding box center [1315, 20] width 60 height 29
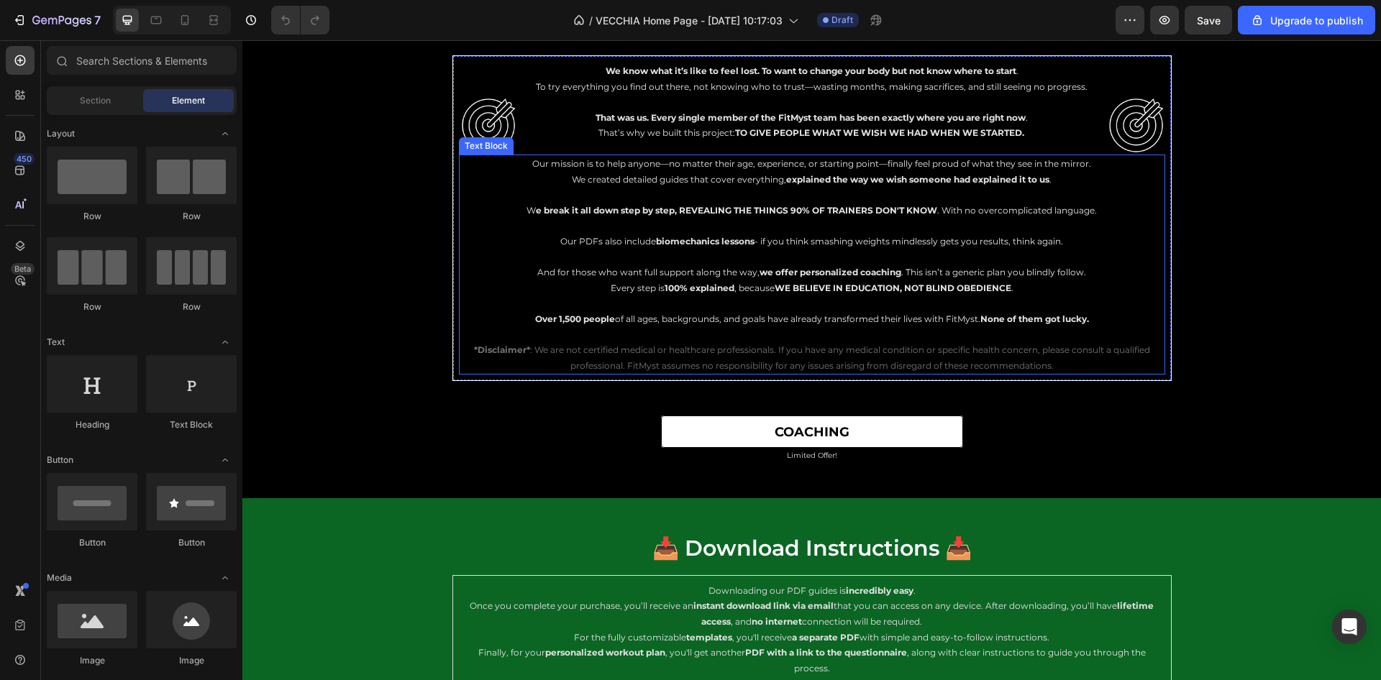
scroll to position [9524, 0]
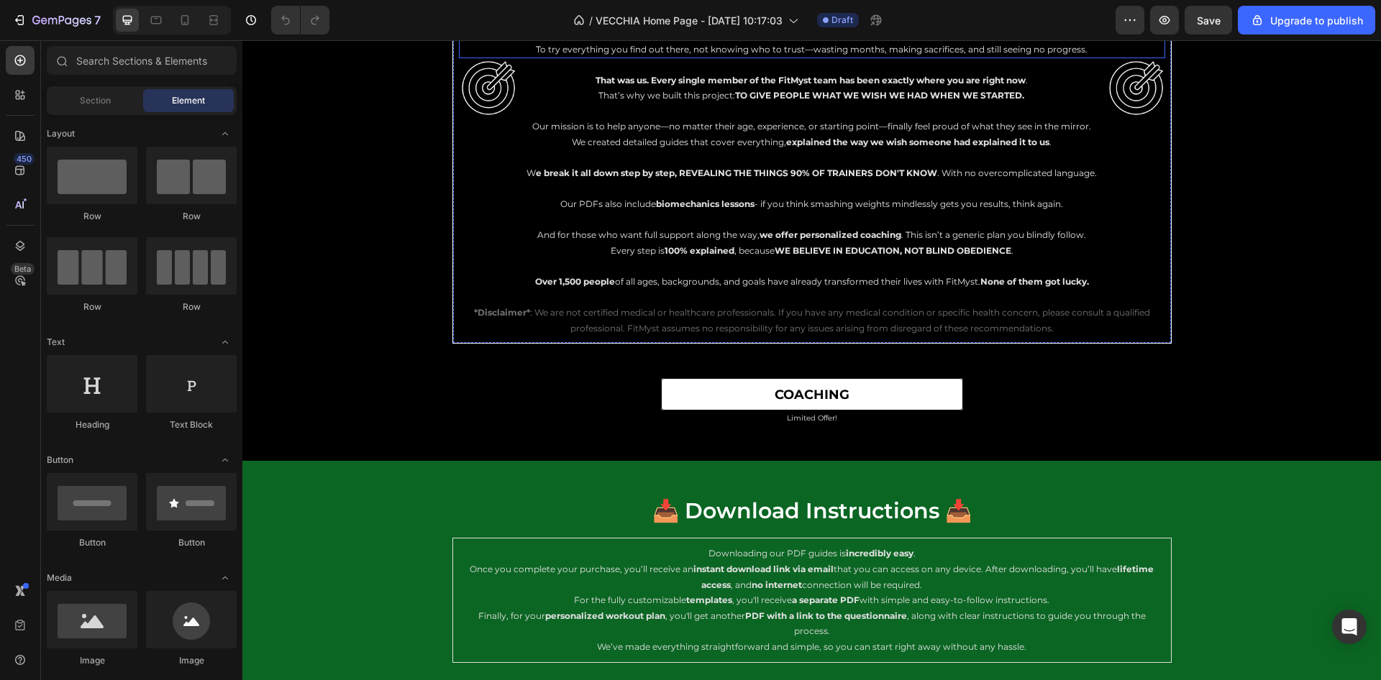
click at [610, 57] on p "We know what it’s like to feel lost. To want to change your body but not know w…" at bounding box center [811, 41] width 703 height 31
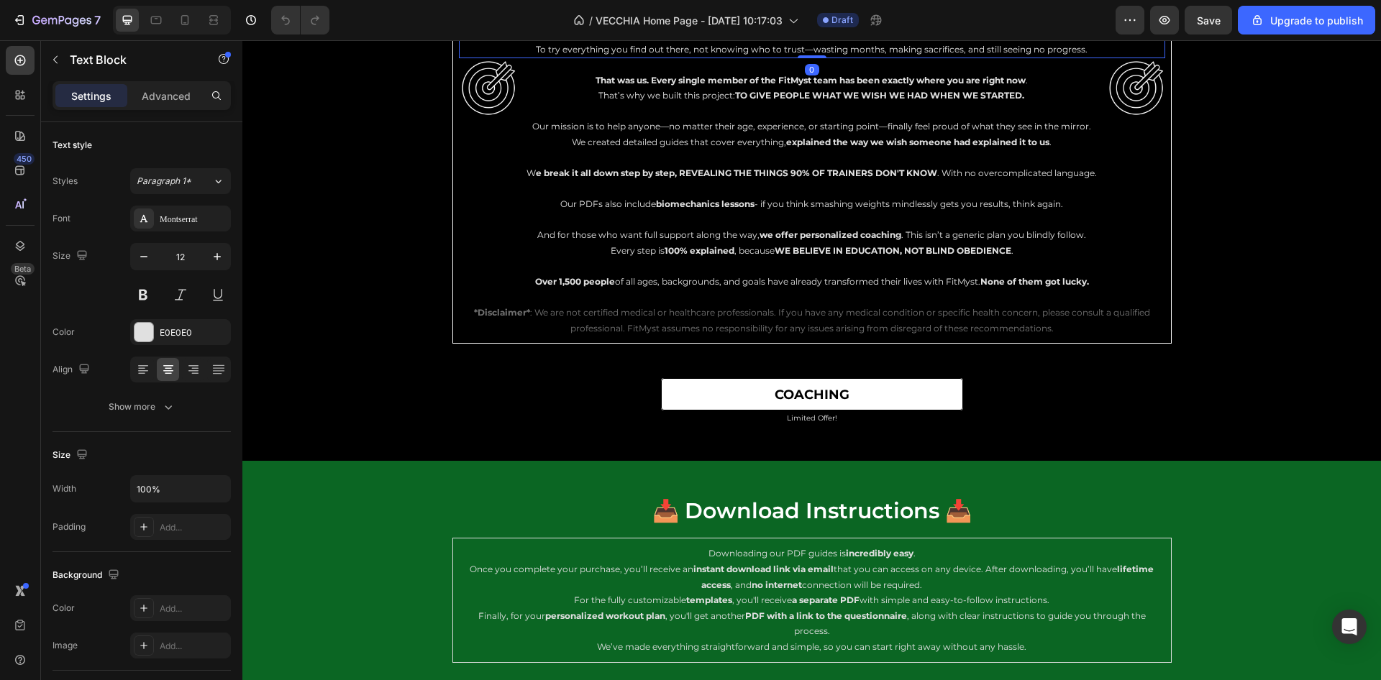
click at [595, 57] on p "We know what it’s like to feel lost. To want to change your body but not know w…" at bounding box center [811, 41] width 703 height 31
click at [173, 17] on div at bounding box center [184, 20] width 23 height 23
type input "11"
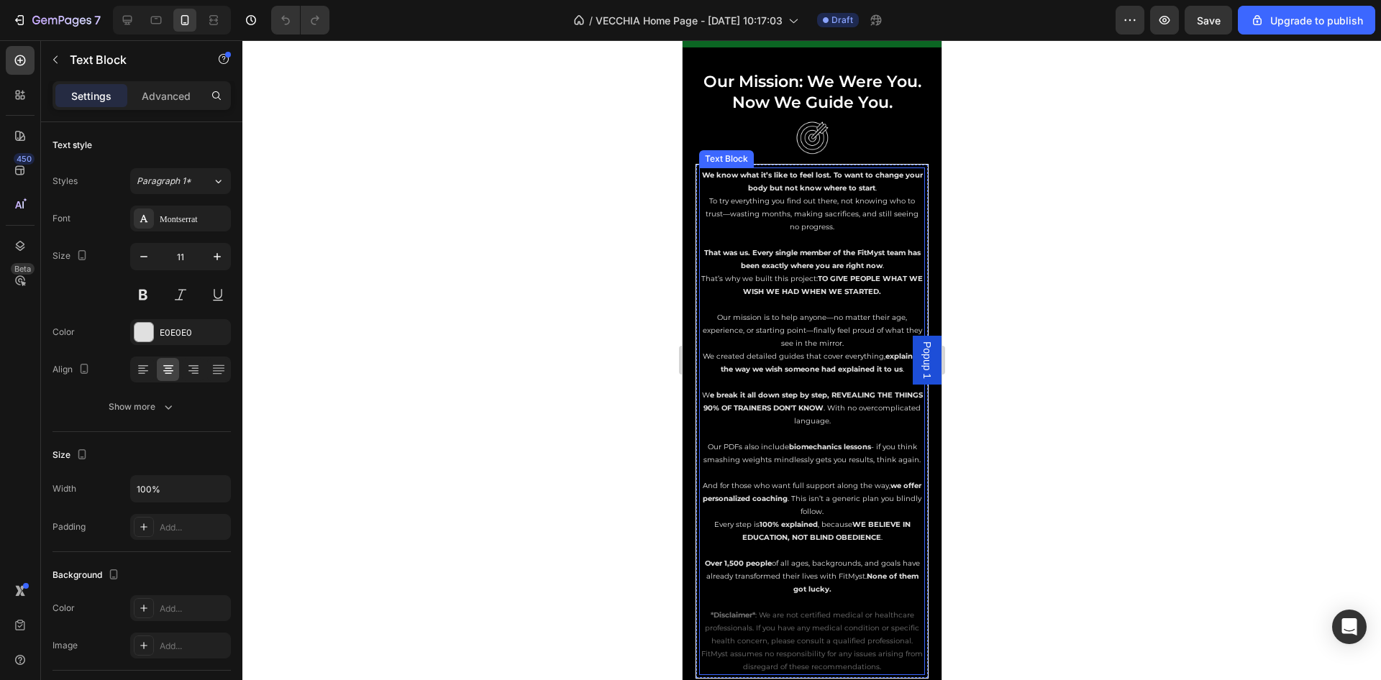
scroll to position [9474, 0]
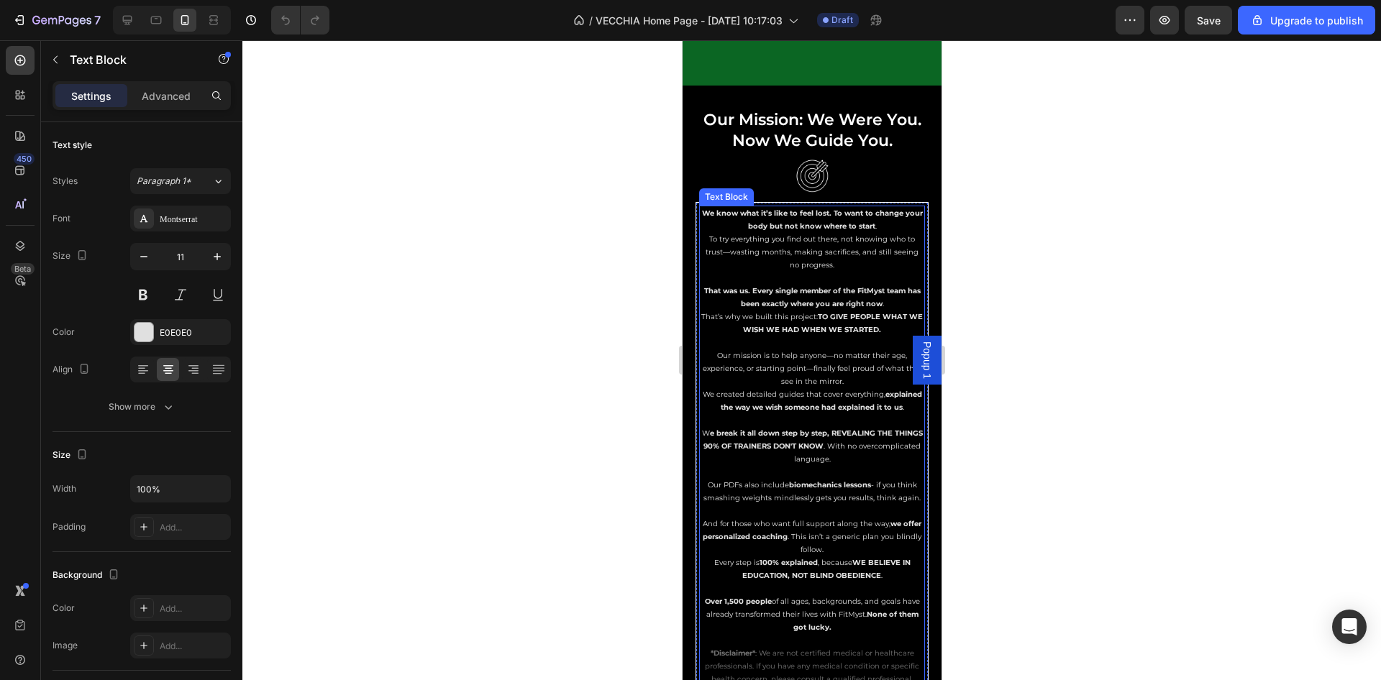
click at [720, 225] on p "We know what it’s like to feel lost. To want to change your body but not know w…" at bounding box center [811, 239] width 223 height 65
click at [704, 214] on strong "We know what it’s like to feel lost. To want to change your body but not know w…" at bounding box center [811, 220] width 221 height 22
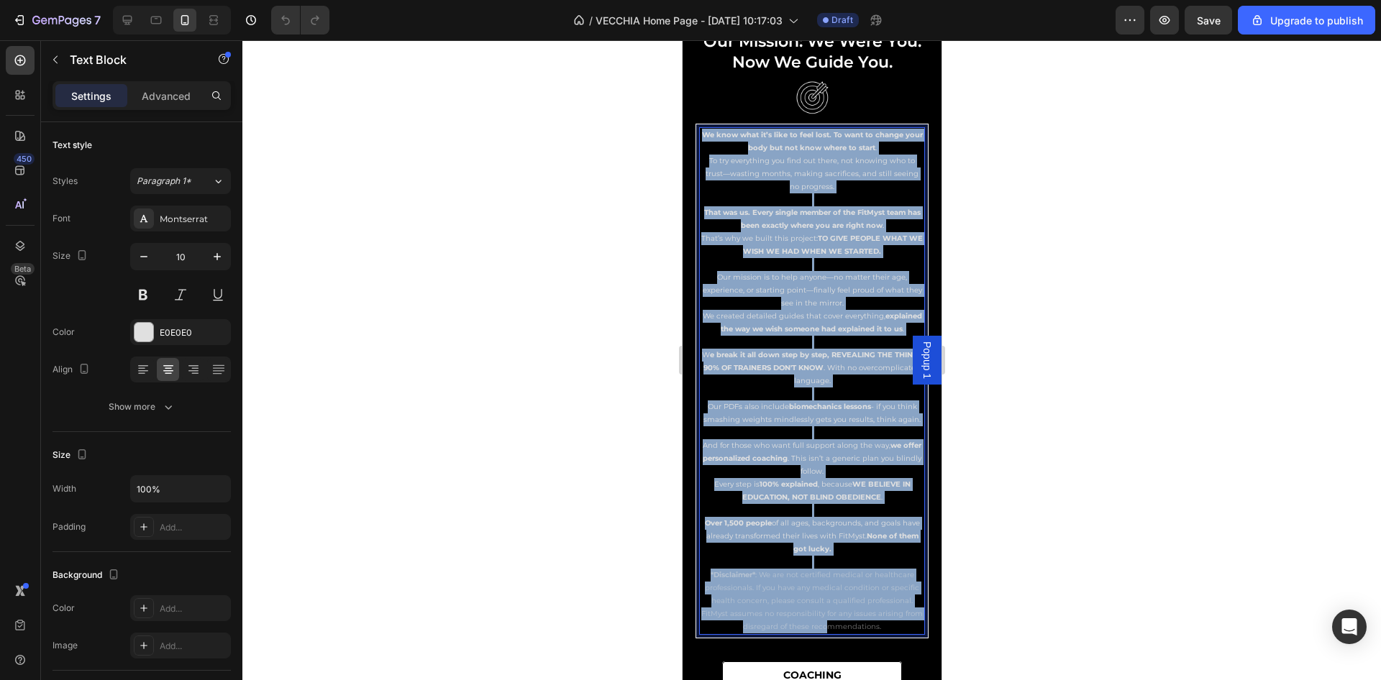
scroll to position [9632, 0]
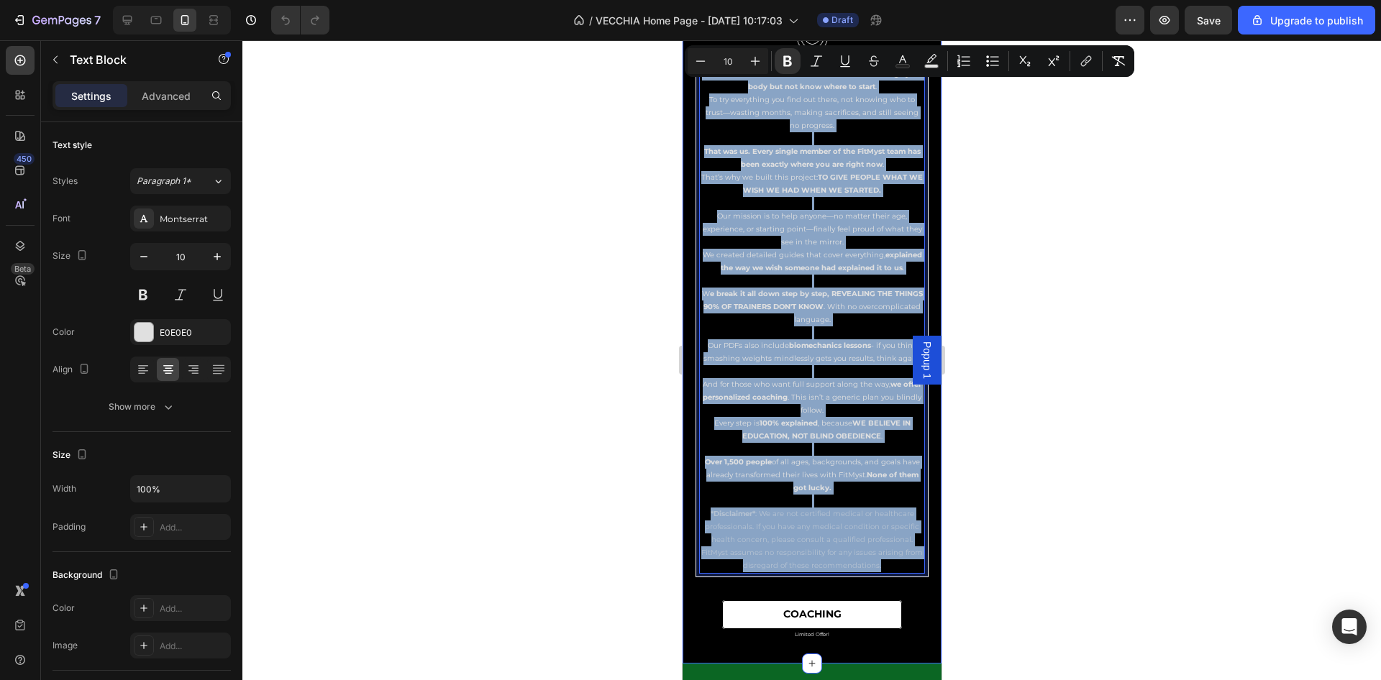
drag, startPoint x: 703, startPoint y: 209, endPoint x: 896, endPoint y: 598, distance: 434.5
click at [914, 598] on div "our mission: we were you. now we guide you. Heading Image Row We know what it’s…" at bounding box center [811, 305] width 259 height 672
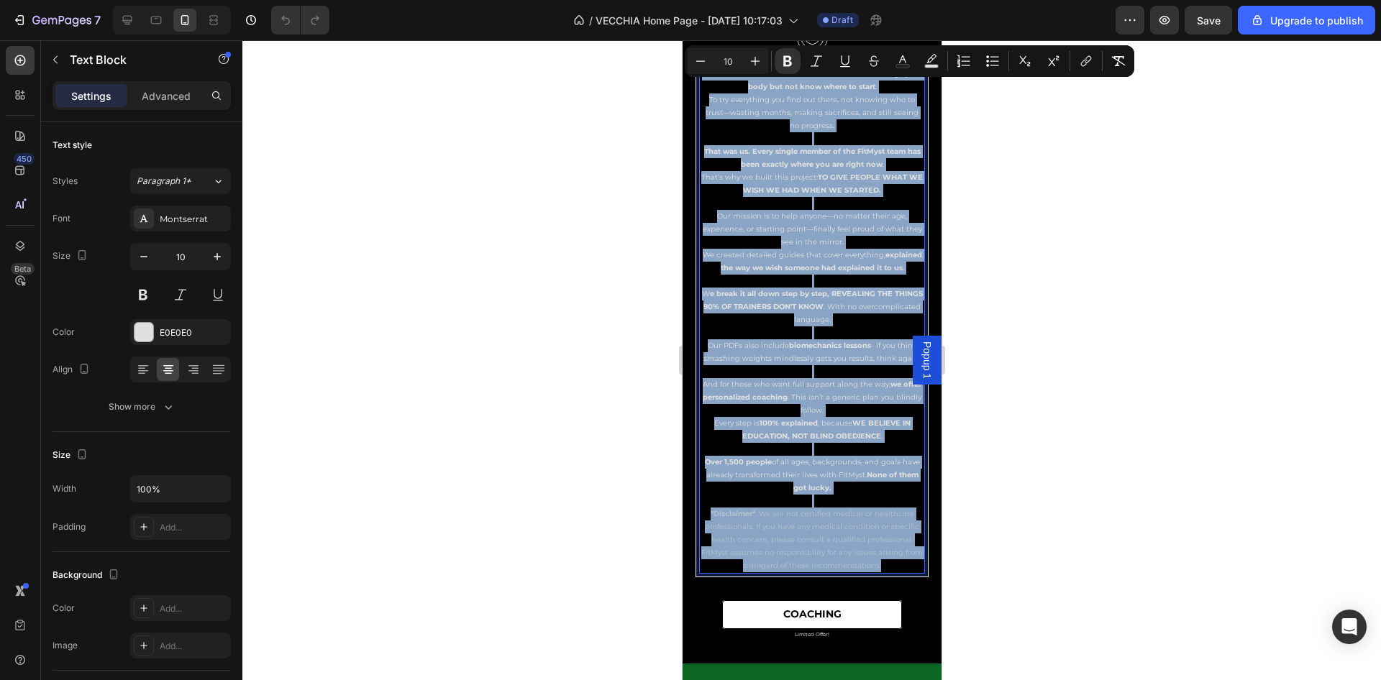
copy div "Lo ipsu dolo si’a cons ad elit sedd. Ei temp in utlabo etdo magn ali eni admi v…"
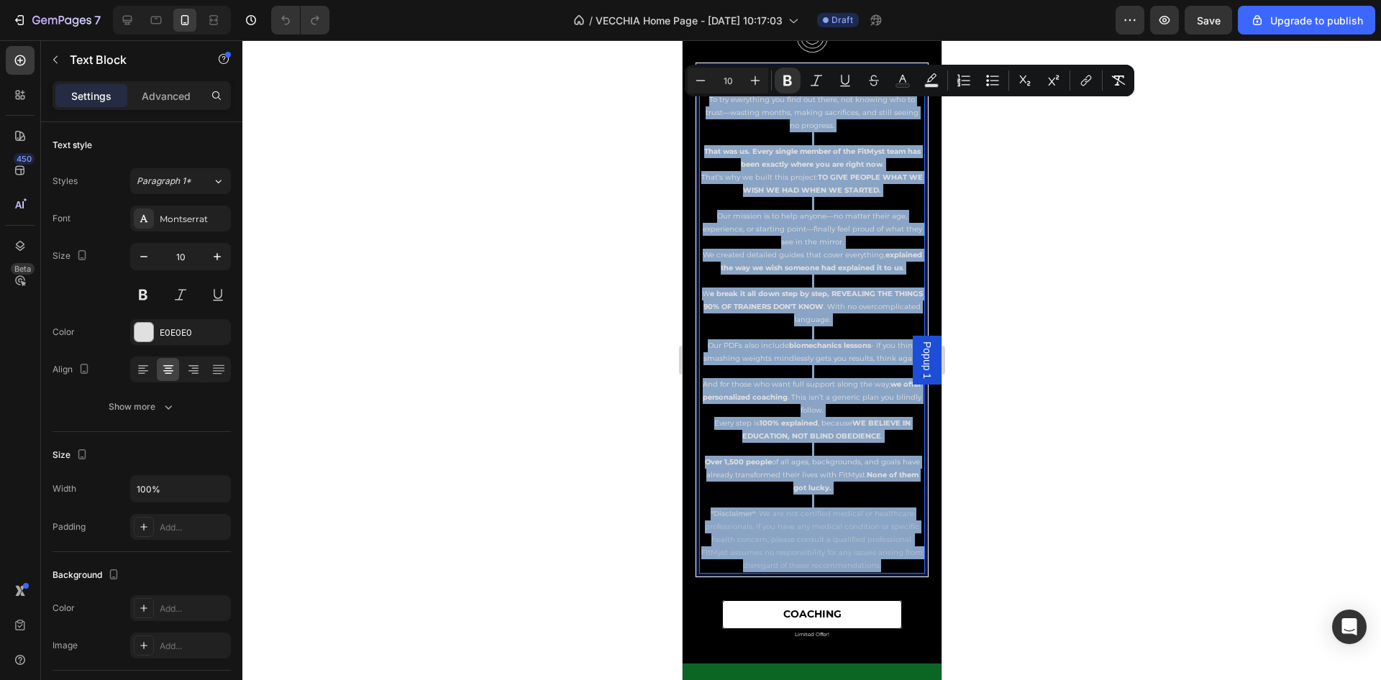
scroll to position [9524, 0]
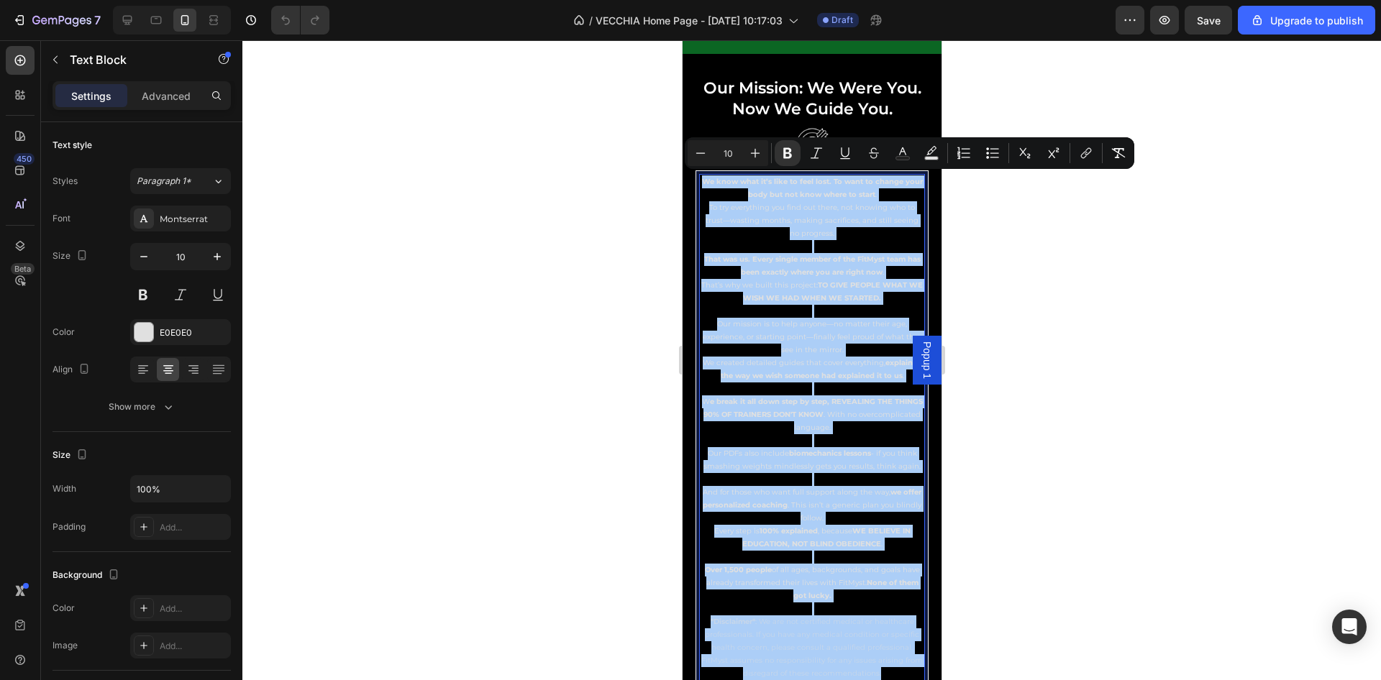
click at [1012, 321] on div at bounding box center [811, 360] width 1138 height 640
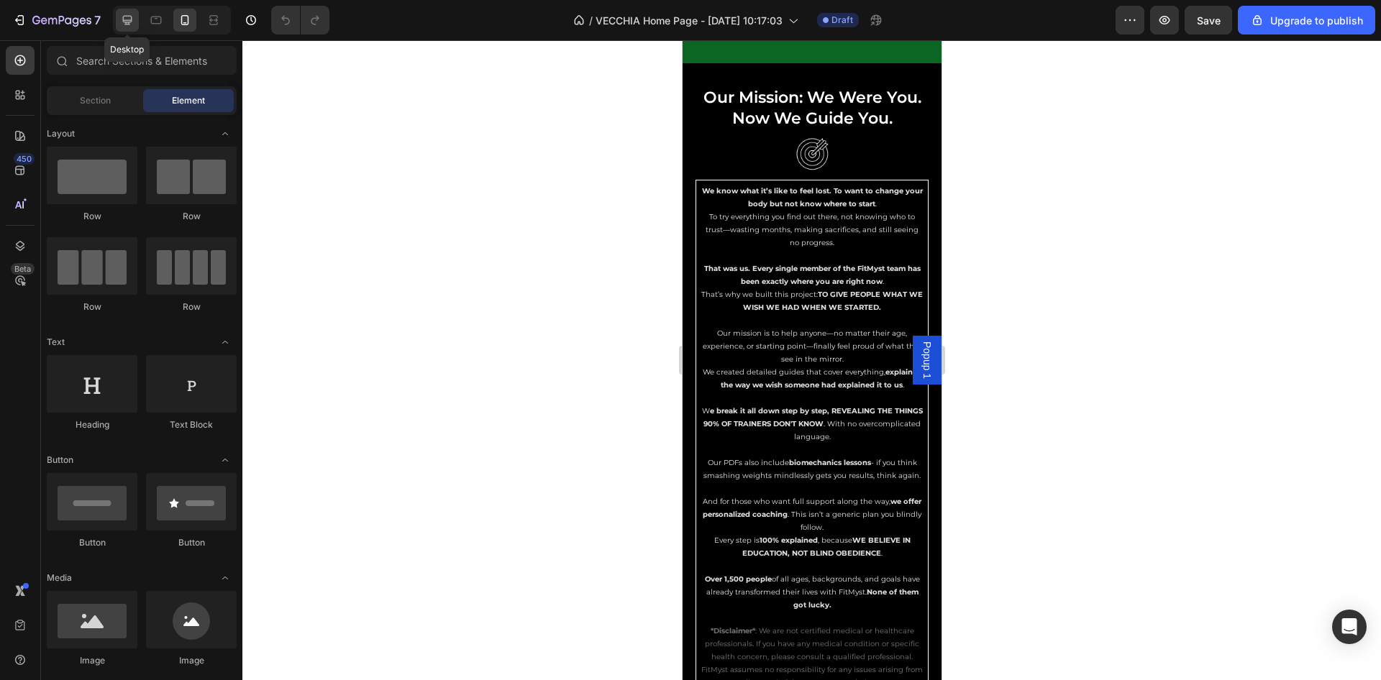
click at [137, 18] on div at bounding box center [127, 20] width 23 height 23
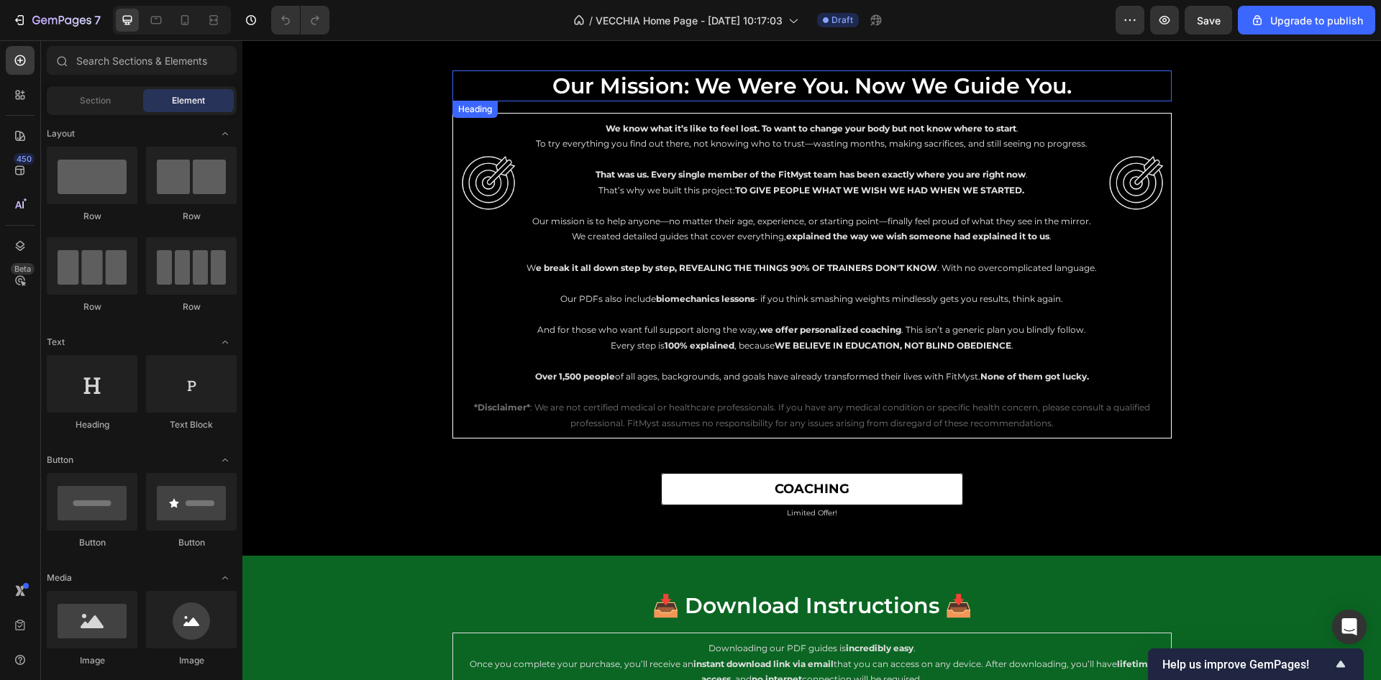
click at [767, 90] on h2 "our mission: we were you. now we guide you." at bounding box center [812, 85] width 522 height 31
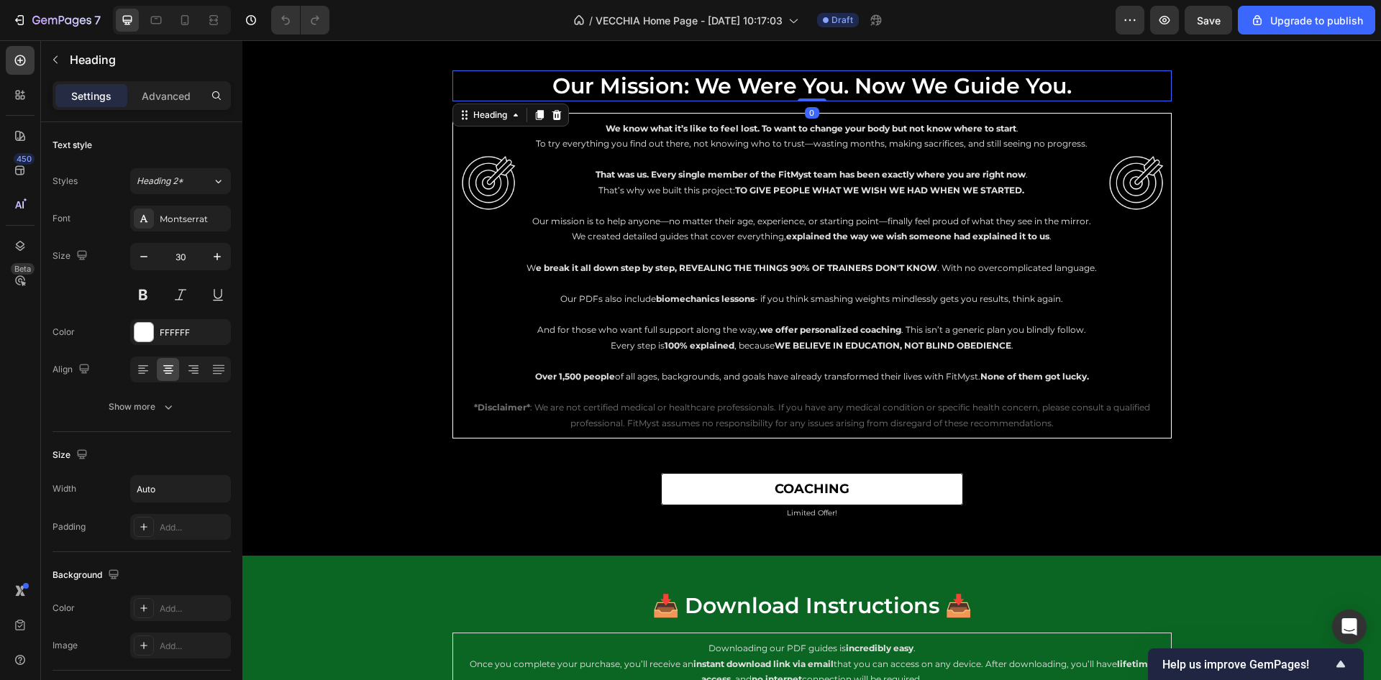
click at [767, 90] on h2 "our mission: we were you. now we guide you." at bounding box center [812, 85] width 522 height 31
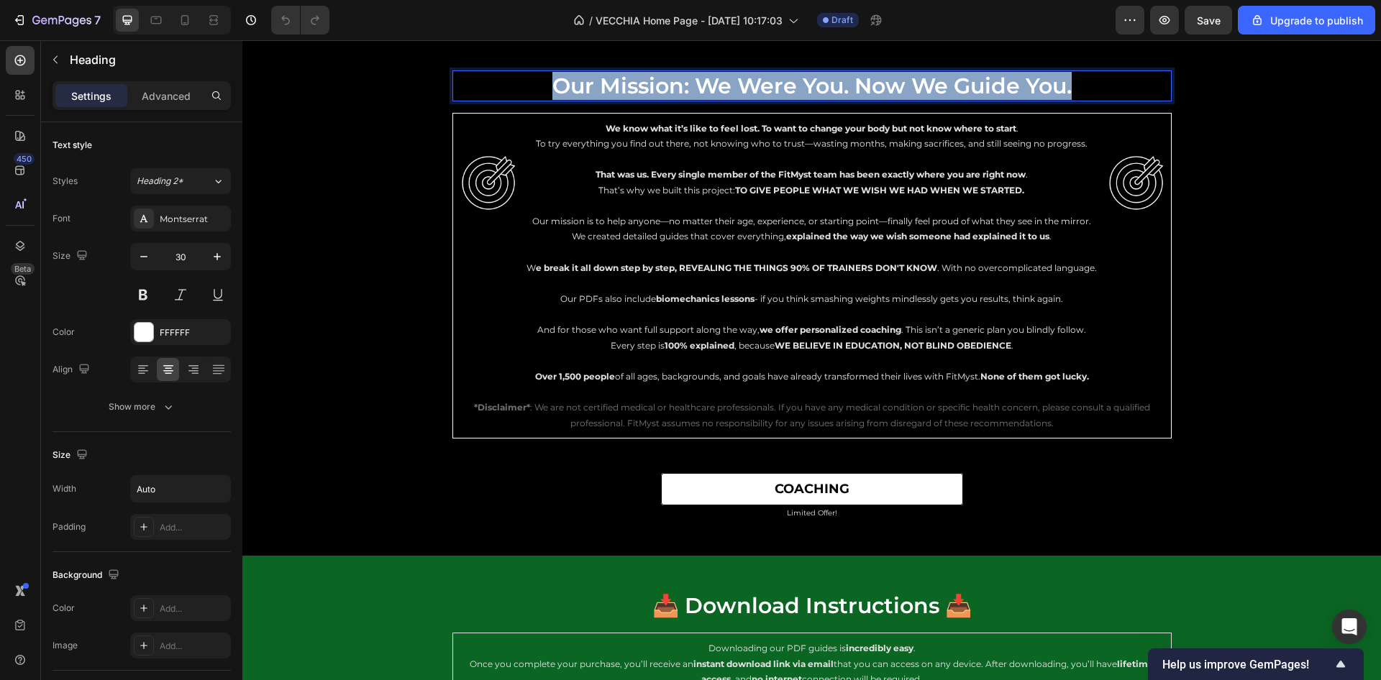
click at [767, 90] on p "our mission: we were you. now we guide you." at bounding box center [811, 86] width 519 height 28
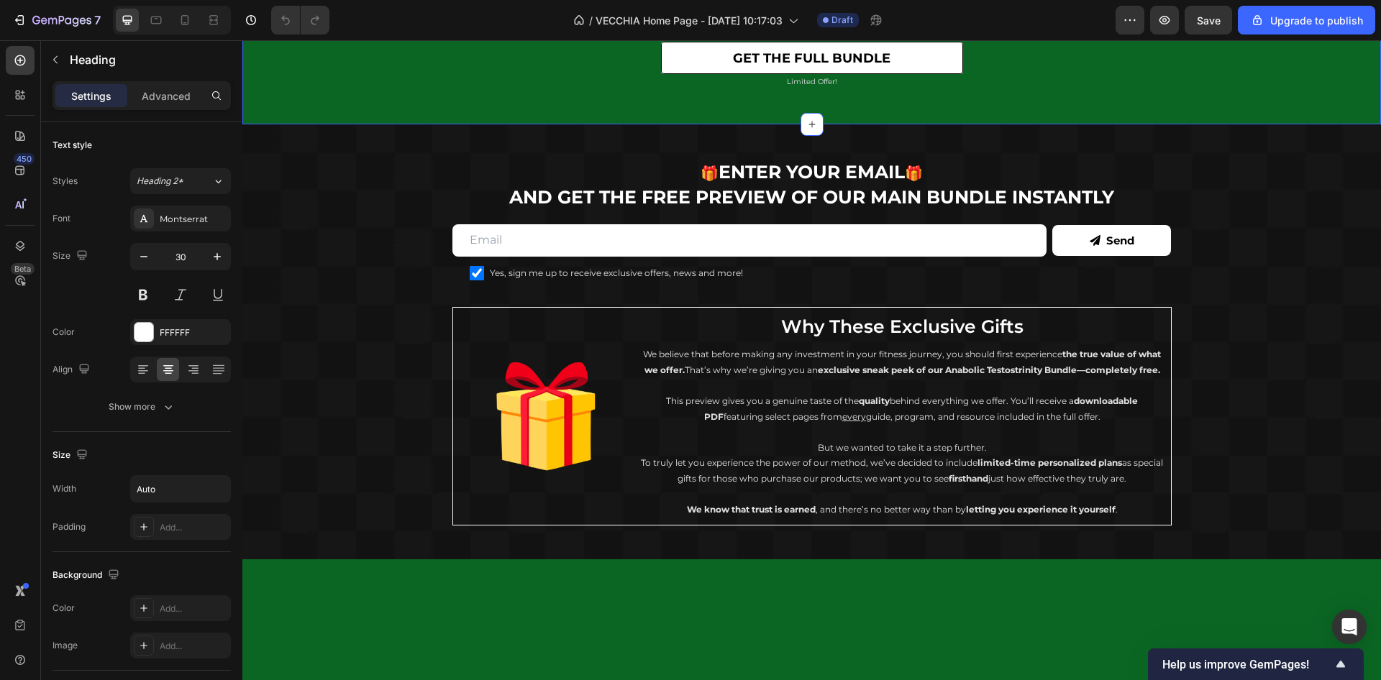
type input "16"
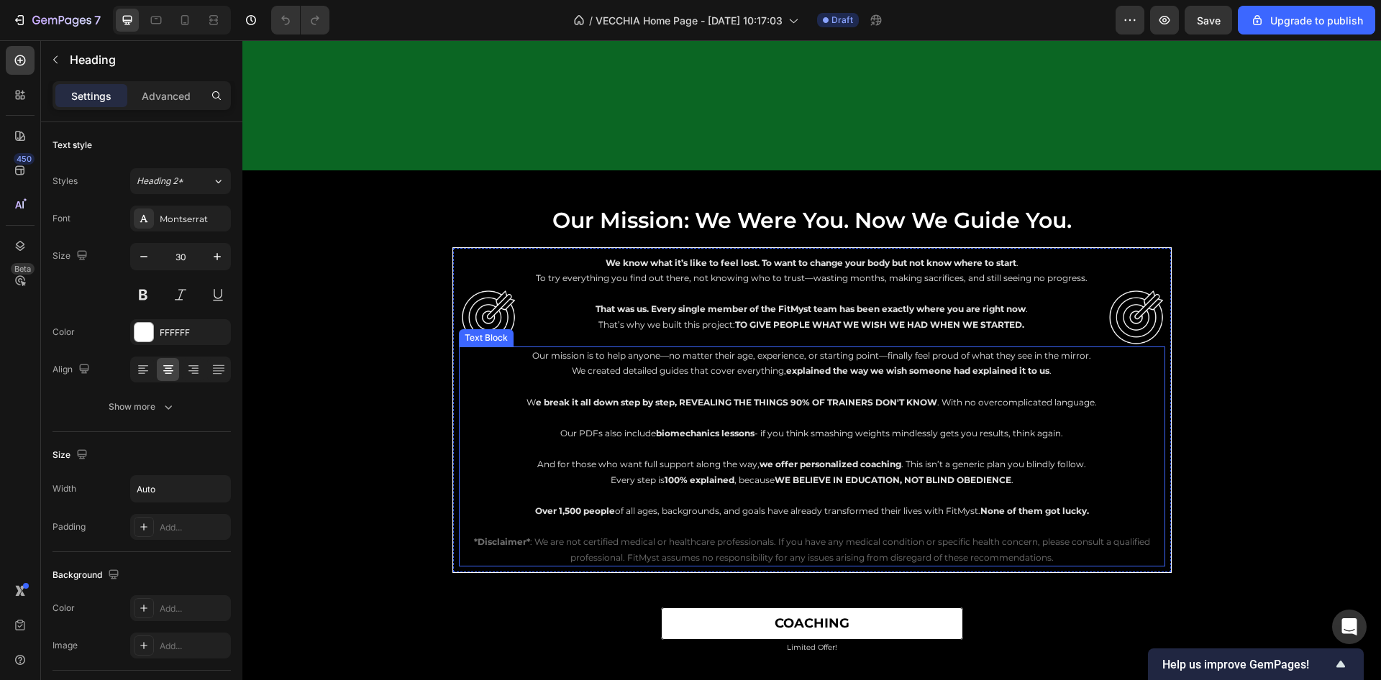
scroll to position [9327, 0]
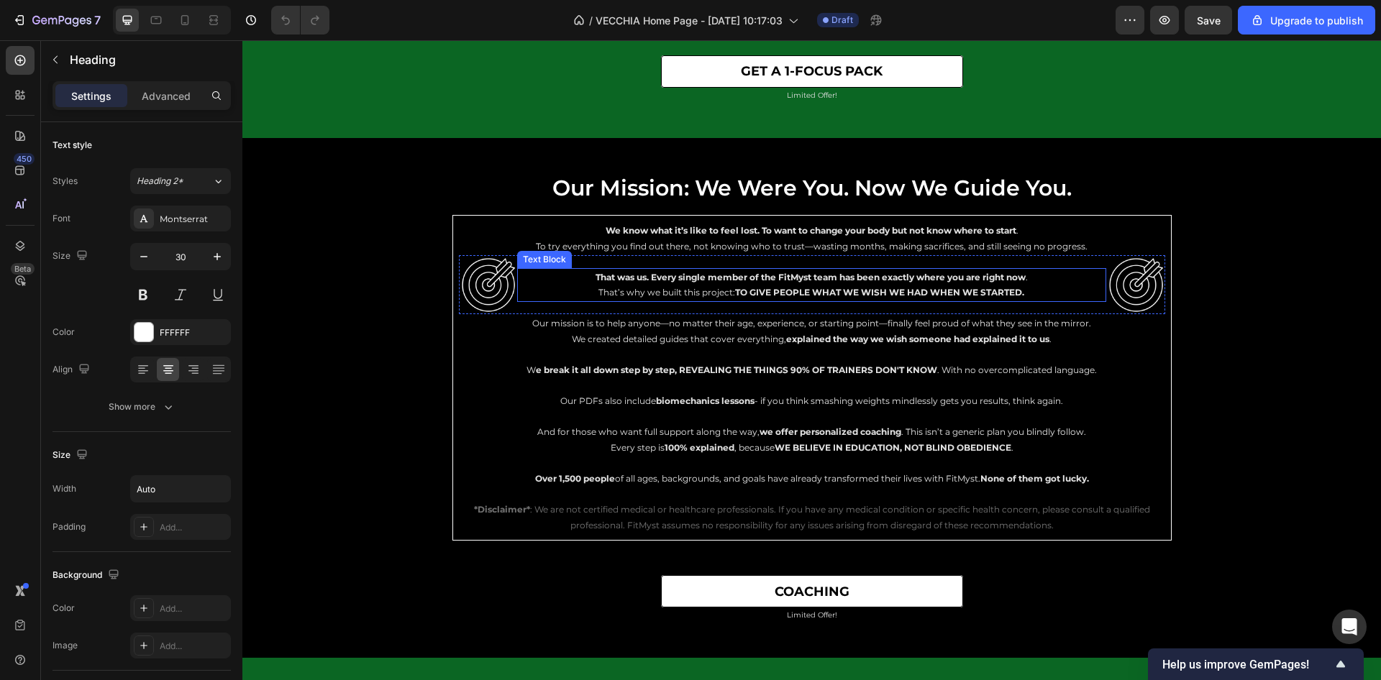
click at [587, 301] on p "That’s why we built this project: TO GIVE PEOPLE WHAT WE WISH WE HAD WHEN WE ST…" at bounding box center [810, 293] width 585 height 16
click at [586, 285] on p "That was us. Every single member of the FitMyst team has been exactly where you…" at bounding box center [810, 278] width 585 height 16
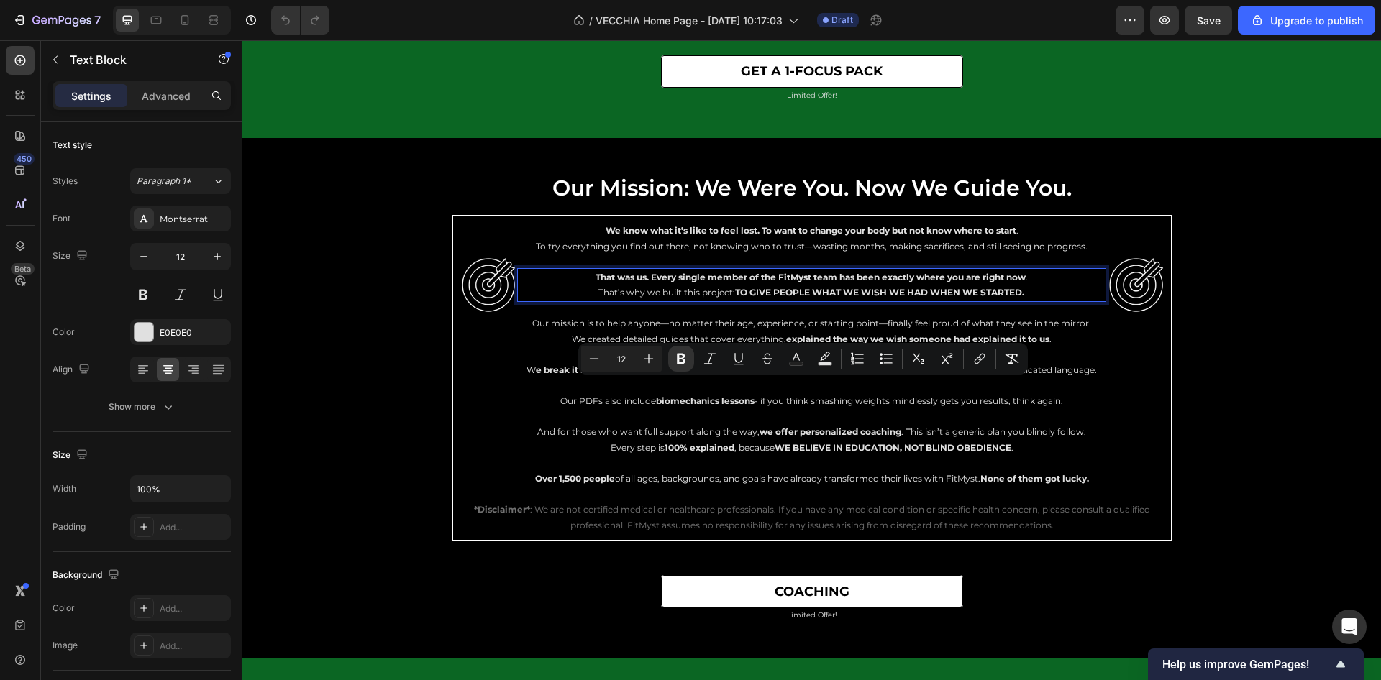
drag, startPoint x: 582, startPoint y: 385, endPoint x: 1040, endPoint y: 408, distance: 457.9
click at [1040, 302] on div "That was us. Every single member of the FitMyst team has been exactly where you…" at bounding box center [811, 285] width 588 height 34
copy div "That was us. Every single member of the FitMyst team has been exactly where you…"
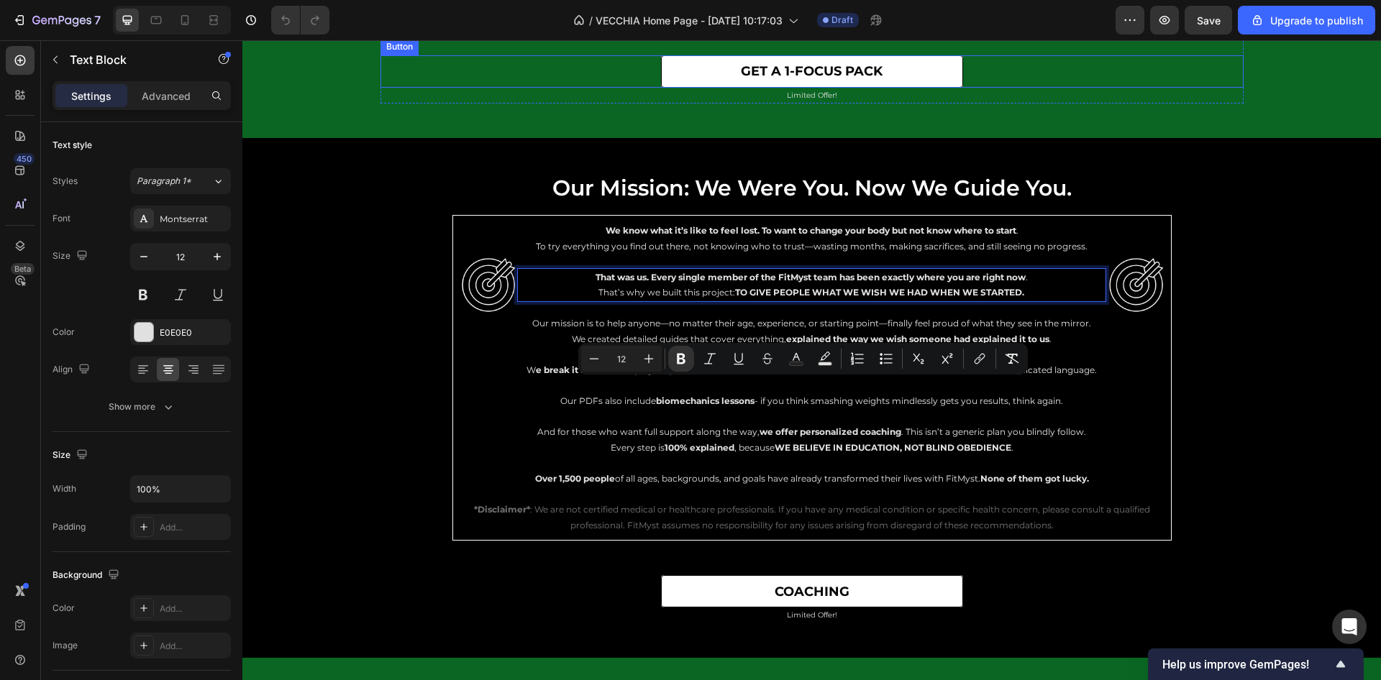
click at [716, 261] on div "our mission: we were you. now we guide you. Heading Image Row We know what it’s…" at bounding box center [811, 398] width 1138 height 520
